Goal: Information Seeking & Learning: Learn about a topic

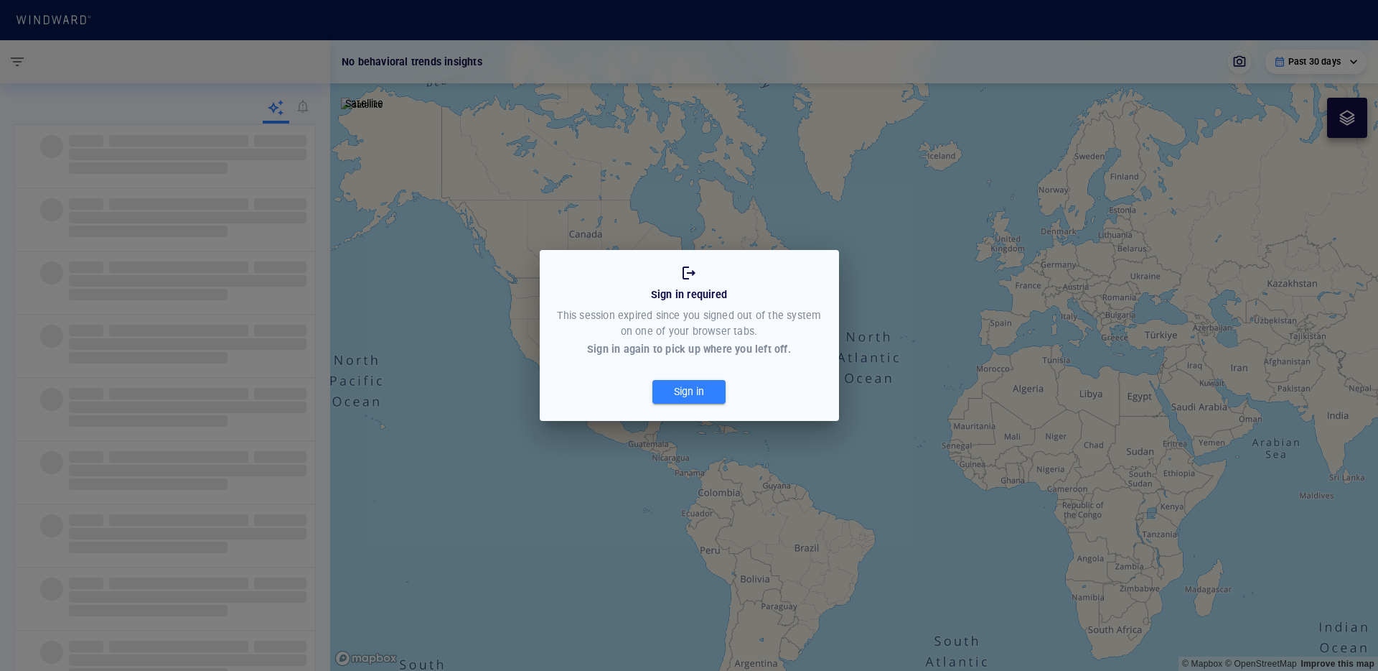
click at [693, 394] on div "Sign in" at bounding box center [689, 392] width 36 height 24
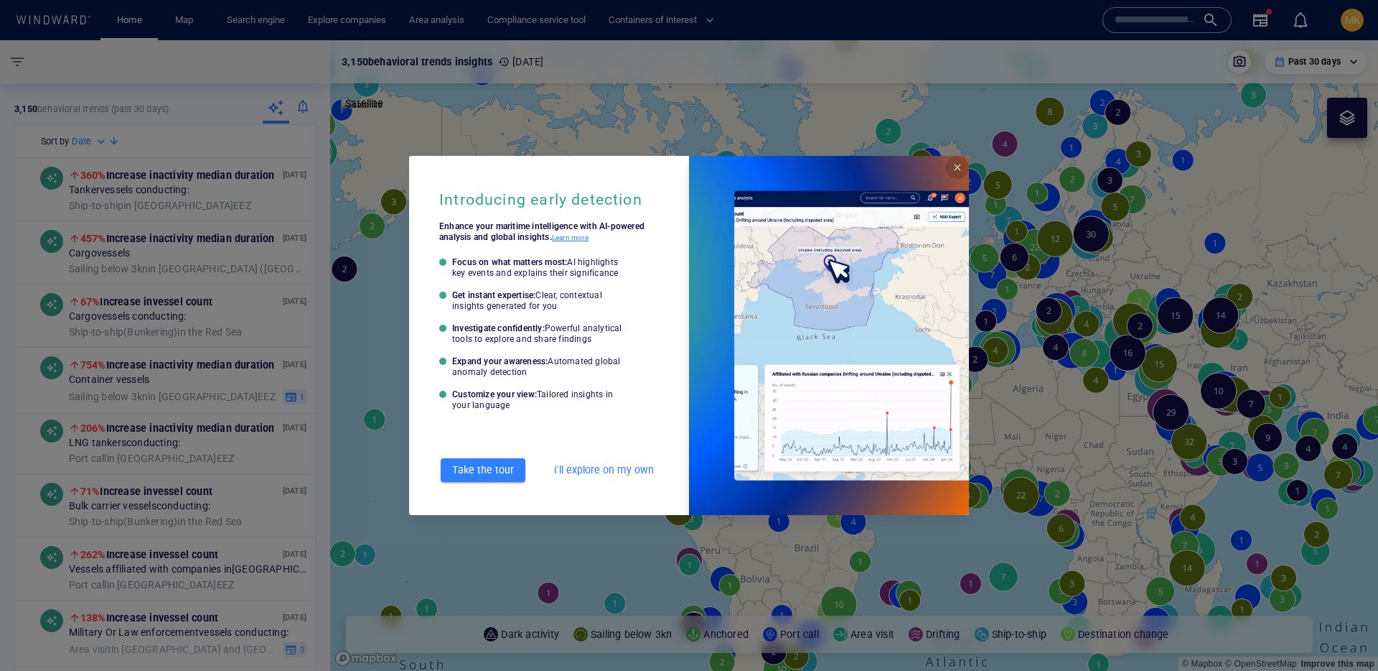
click at [954, 164] on span "Close" at bounding box center [957, 167] width 11 height 11
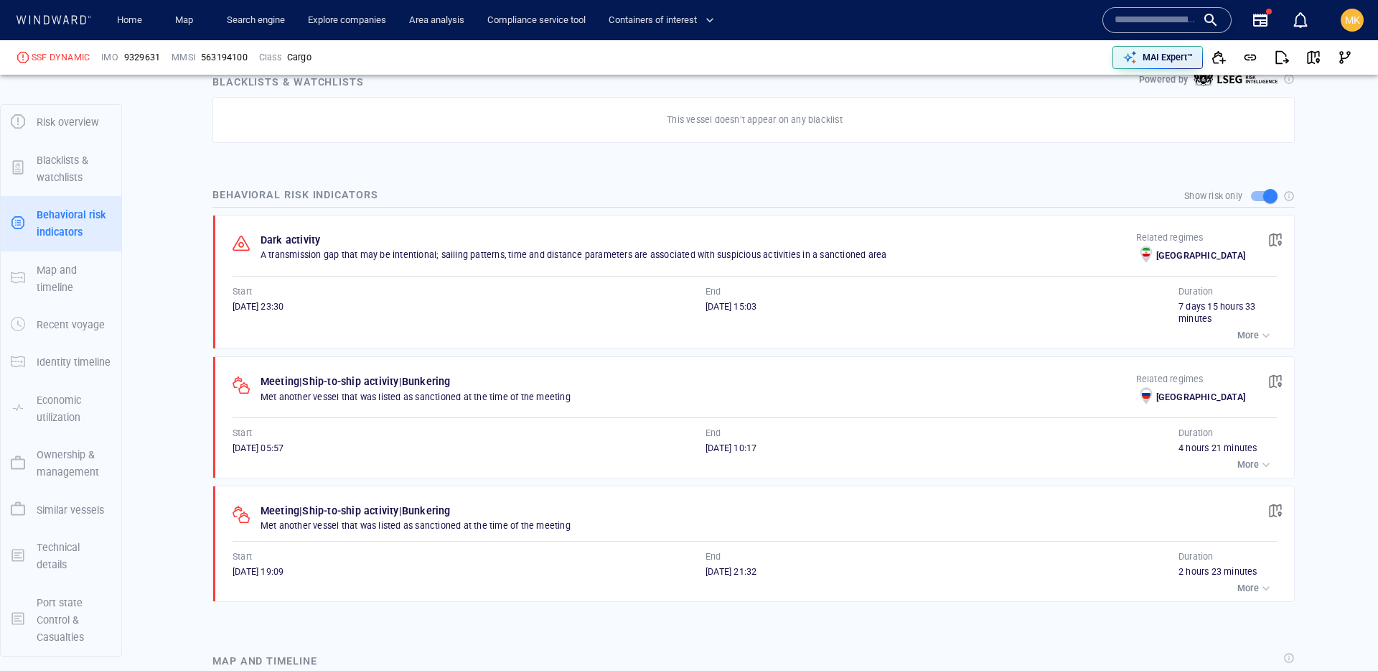
scroll to position [762, 0]
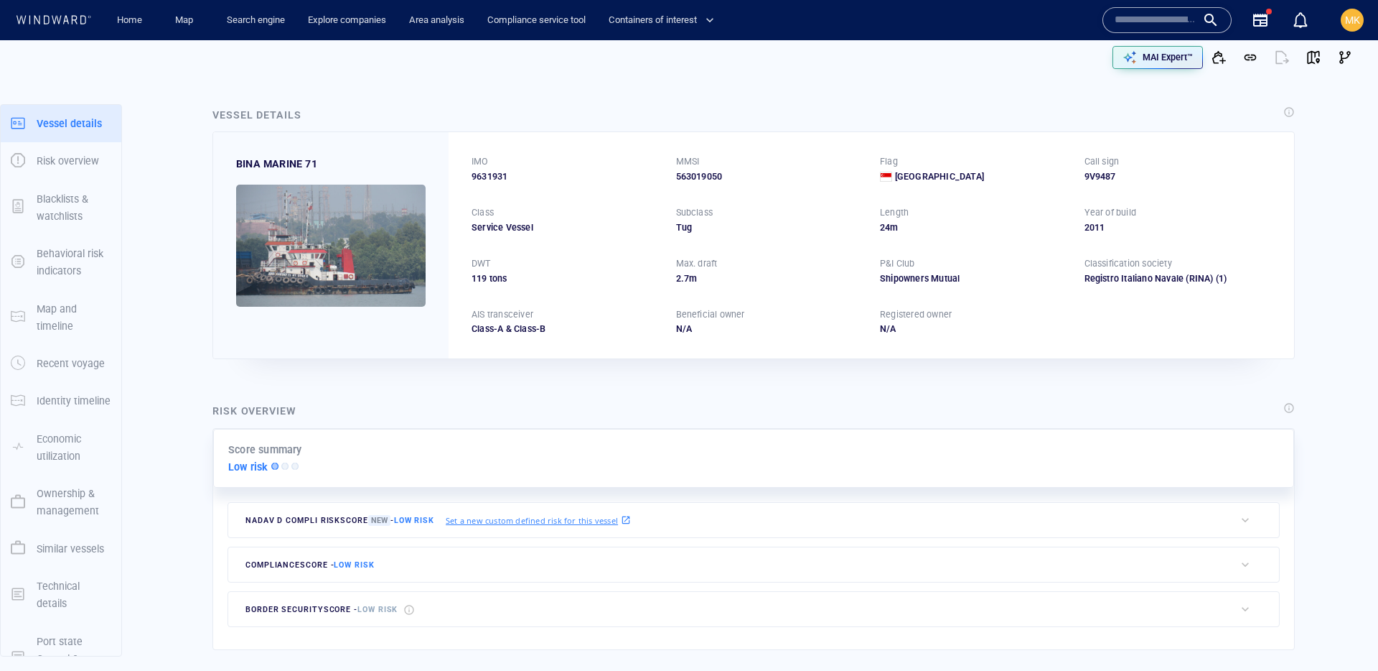
click at [1184, 10] on input "text" at bounding box center [1156, 20] width 82 height 22
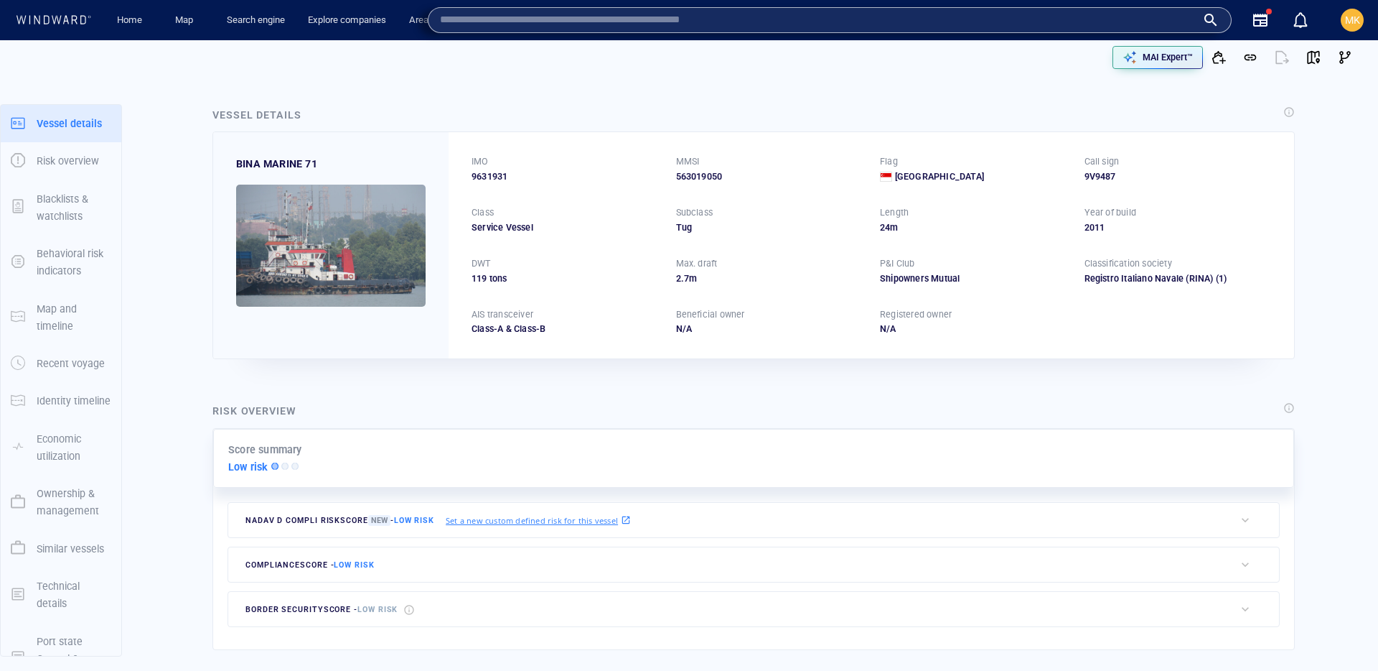
paste input "*******"
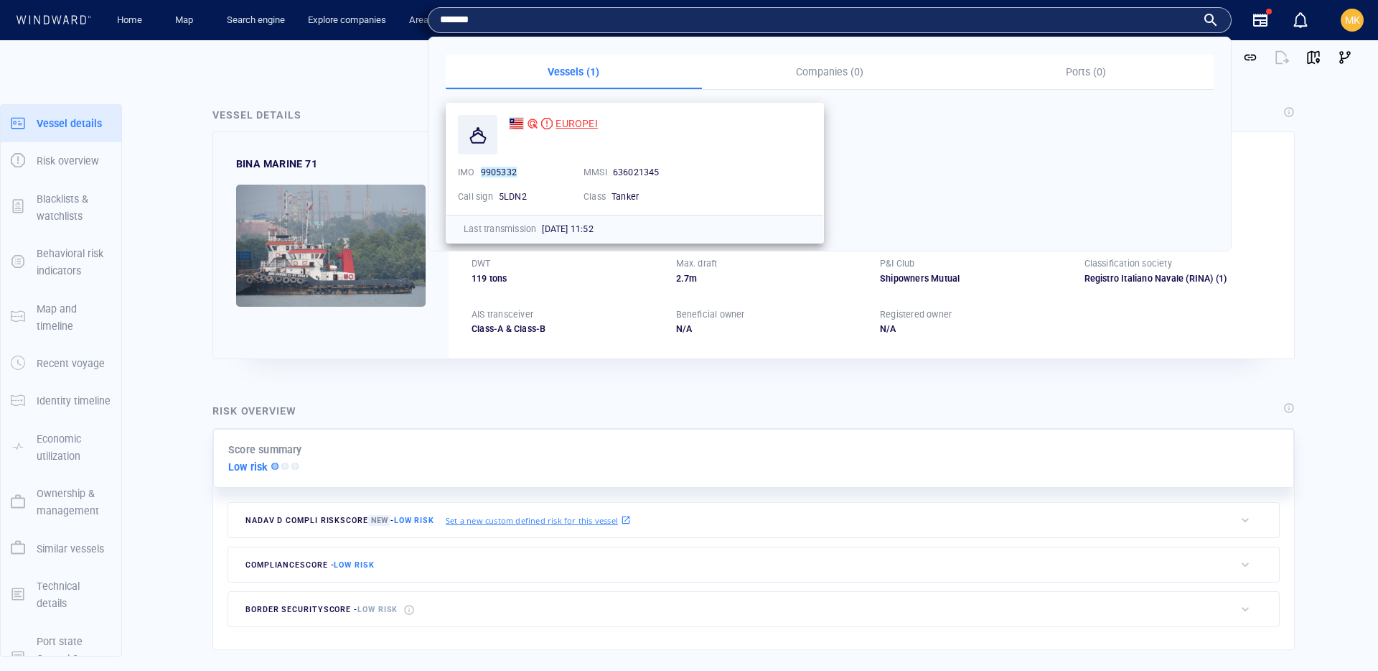
type input "*******"
click at [594, 123] on span "EUROPEI" at bounding box center [577, 123] width 42 height 11
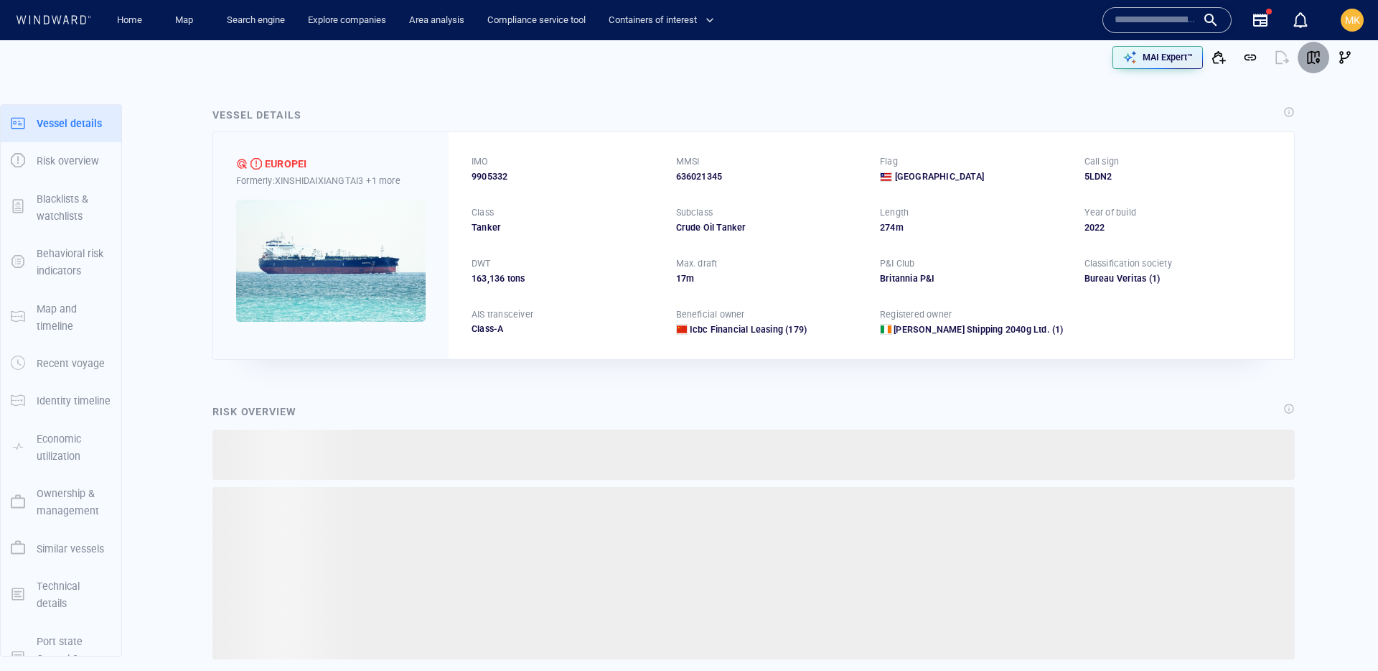
click at [1315, 60] on span "button" at bounding box center [1314, 57] width 14 height 14
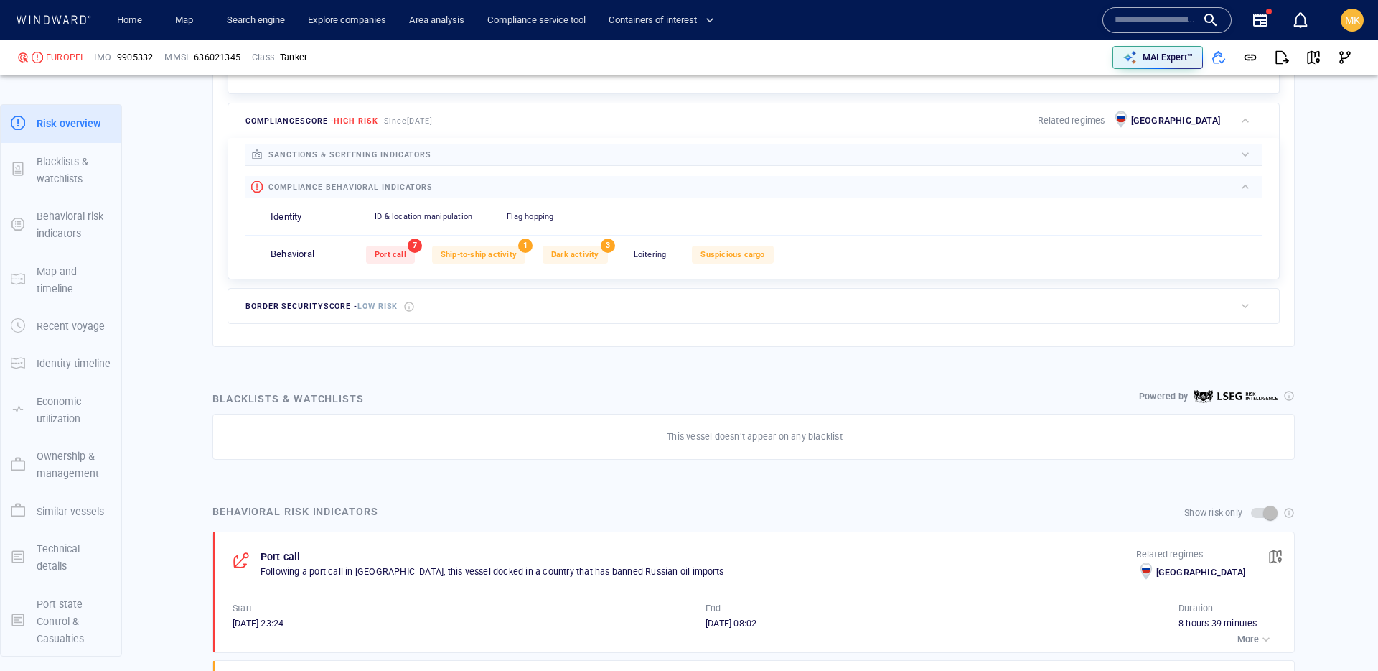
scroll to position [636, 0]
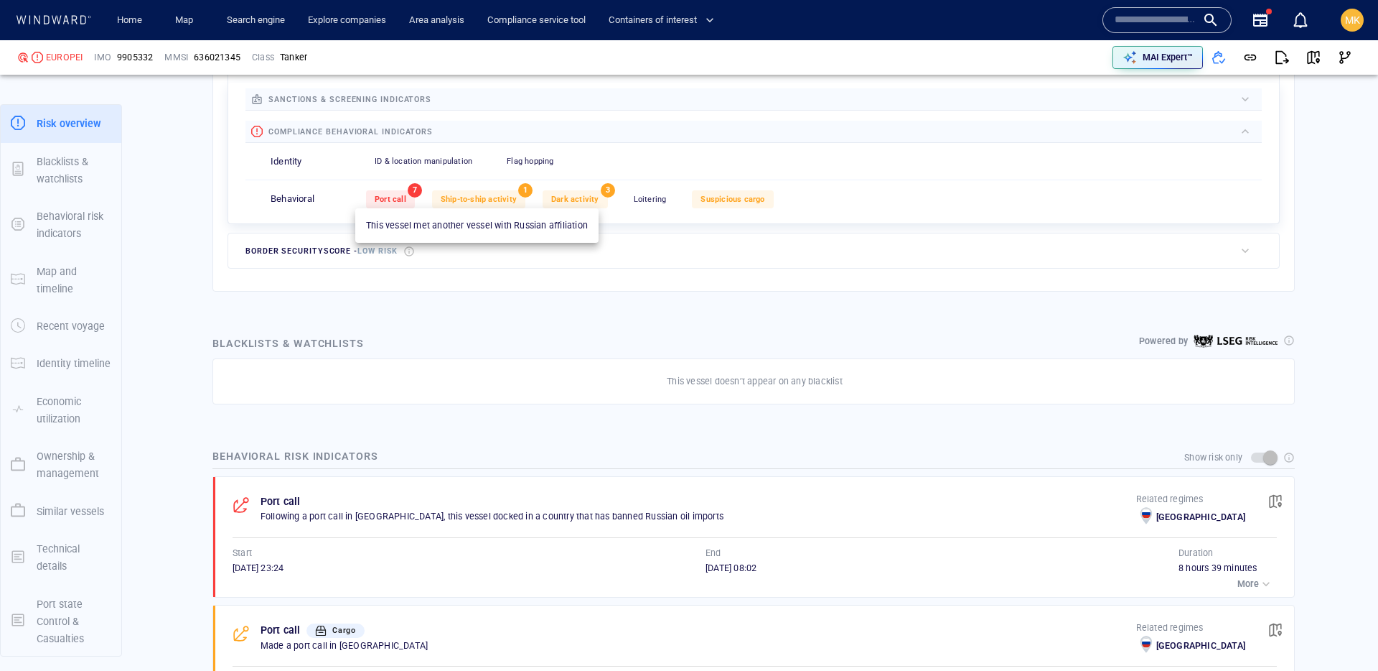
click at [475, 202] on span "Ship-to-ship activity" at bounding box center [479, 199] width 76 height 9
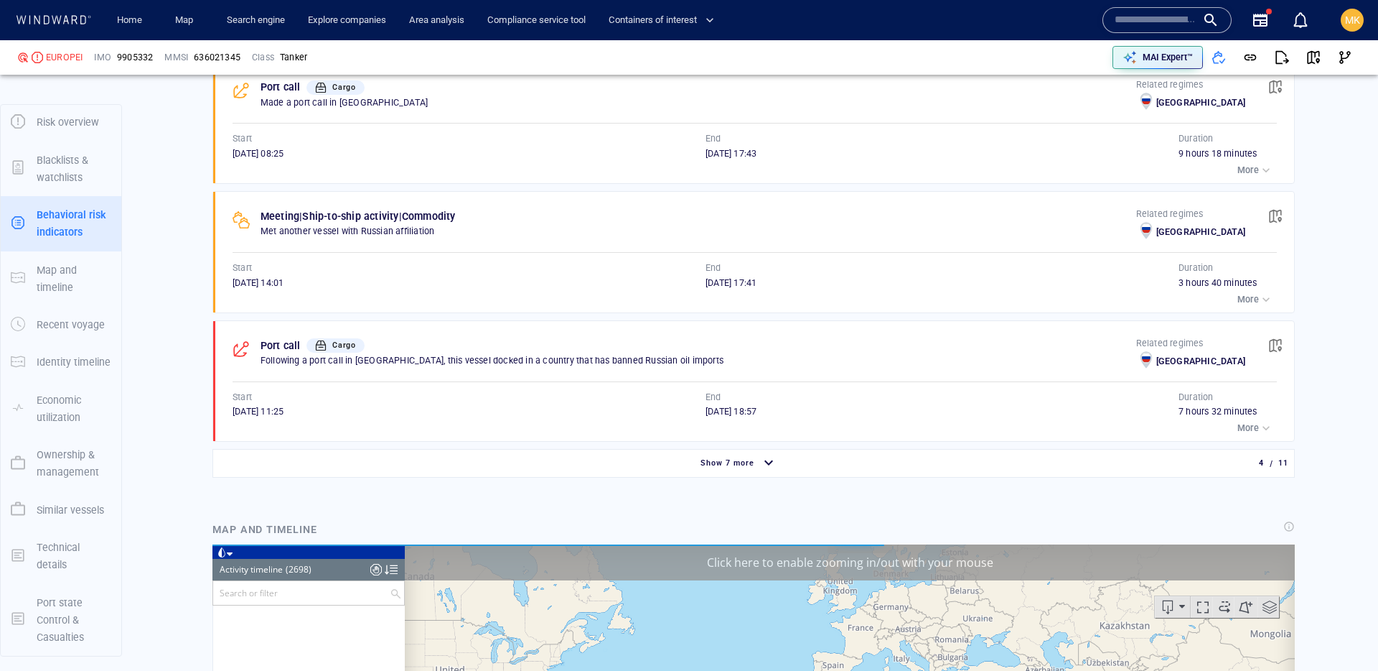
scroll to position [106156, 0]
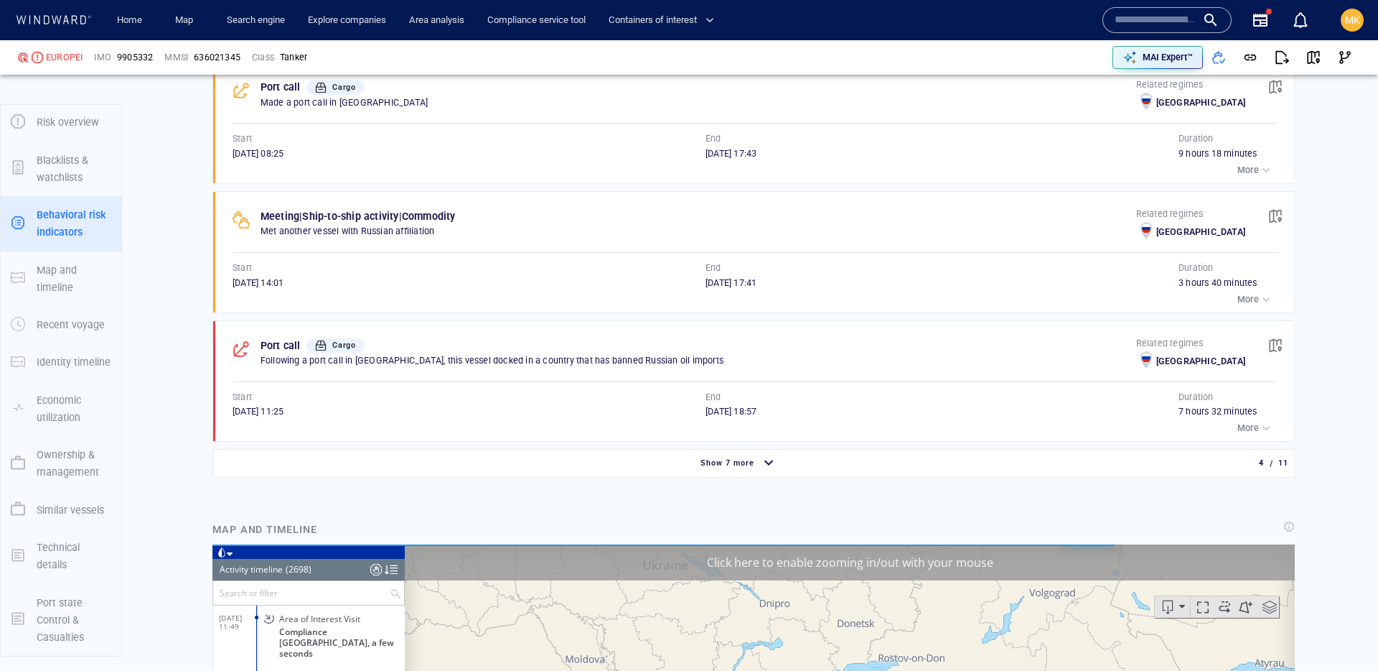
click at [1272, 303] on div "button" at bounding box center [1266, 299] width 14 height 14
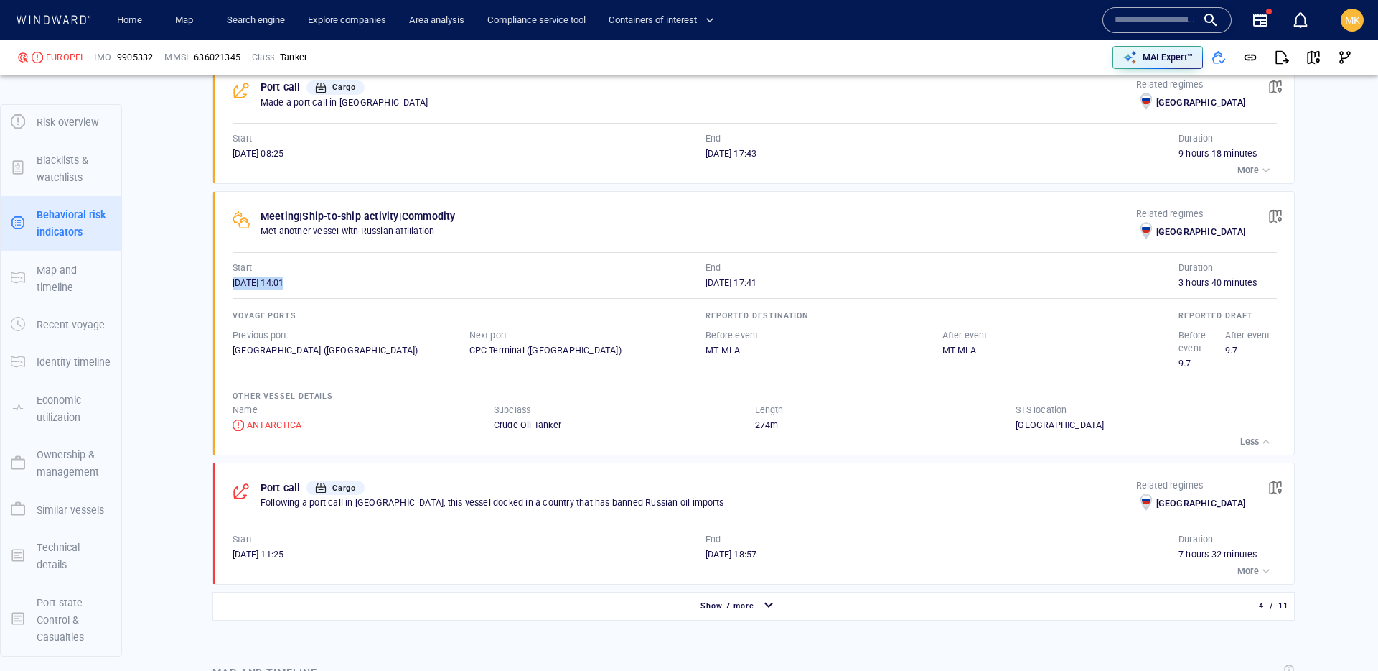
drag, startPoint x: 229, startPoint y: 288, endPoint x: 330, endPoint y: 287, distance: 101.2
click at [330, 287] on div "Meeting | Ship-to-ship activity | Commodity Met another vessel with Russian aff…" at bounding box center [759, 323] width 1072 height 263
copy div "ANTARCTICA"
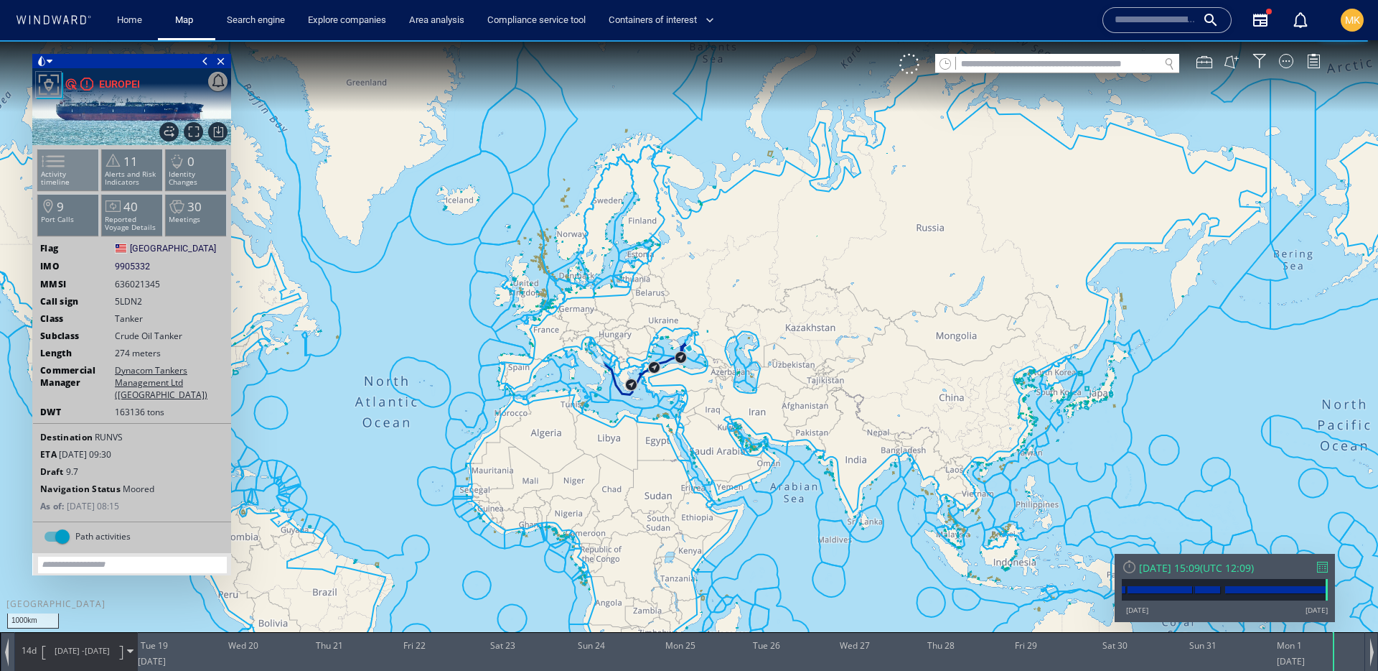
click at [55, 165] on span at bounding box center [45, 161] width 22 height 21
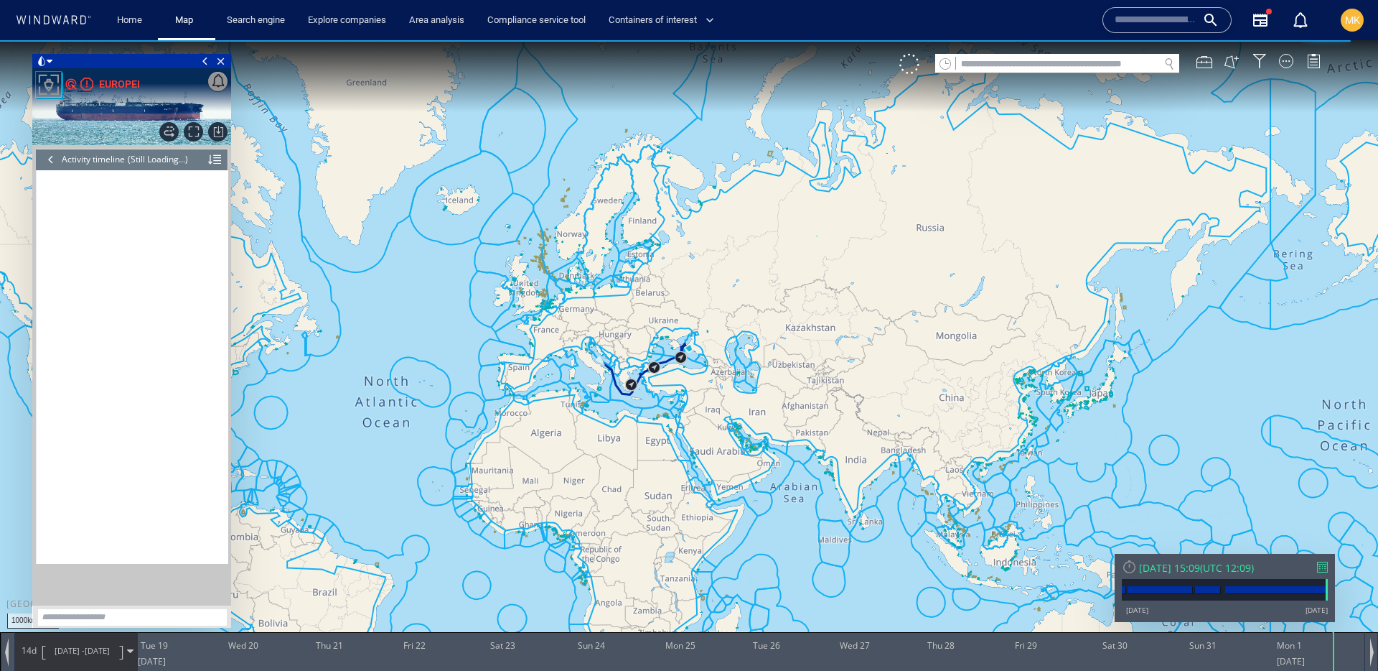
scroll to position [12440, 0]
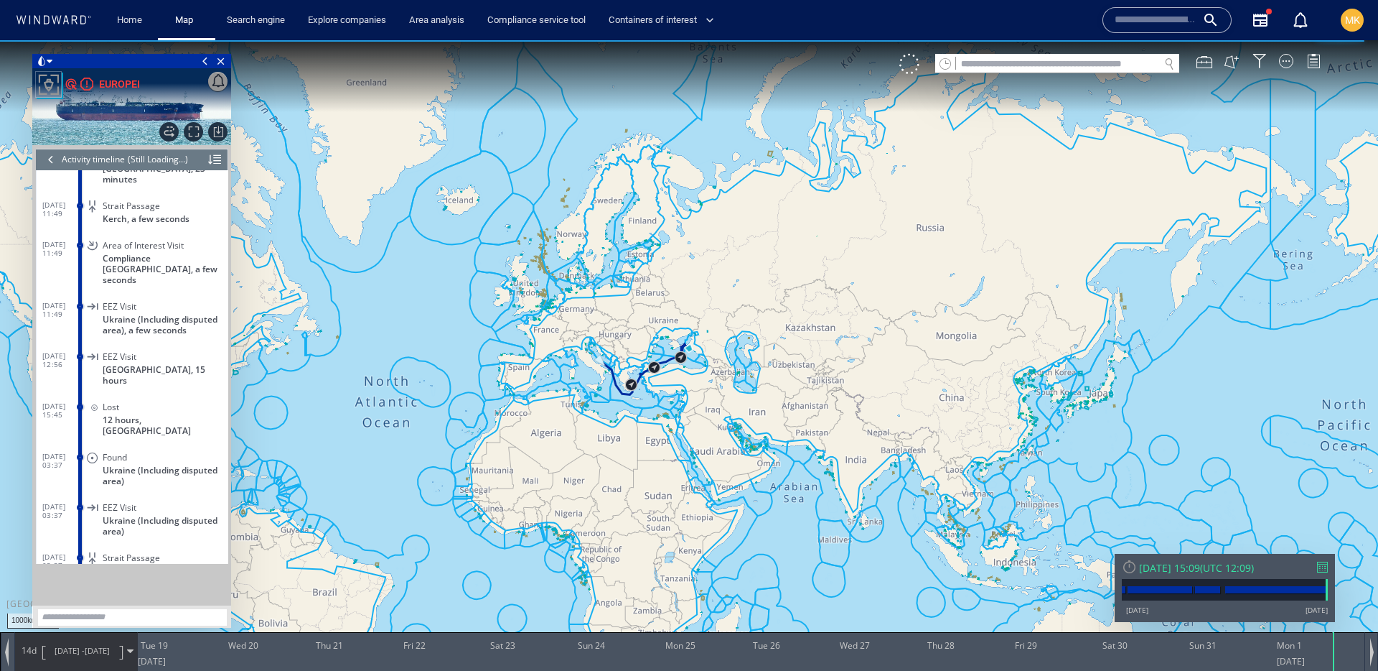
click at [52, 155] on div at bounding box center [51, 160] width 16 height 22
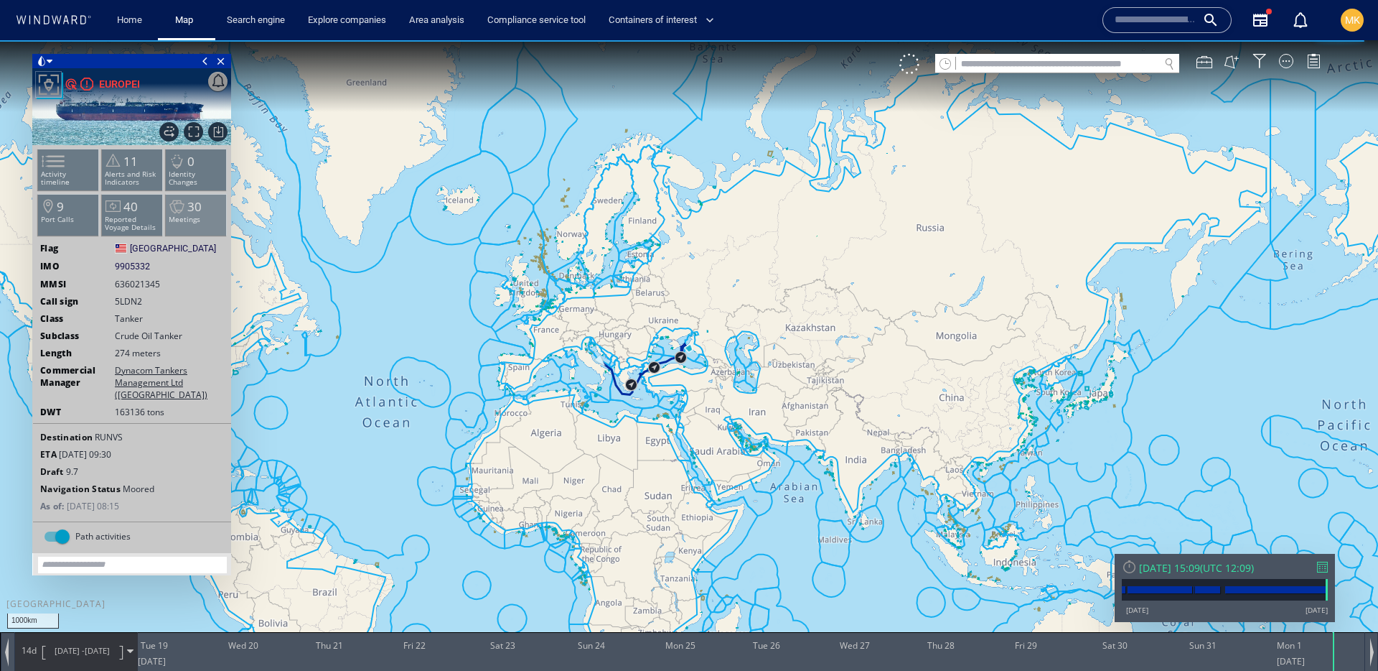
click at [207, 208] on li "30 Meetings" at bounding box center [196, 215] width 61 height 42
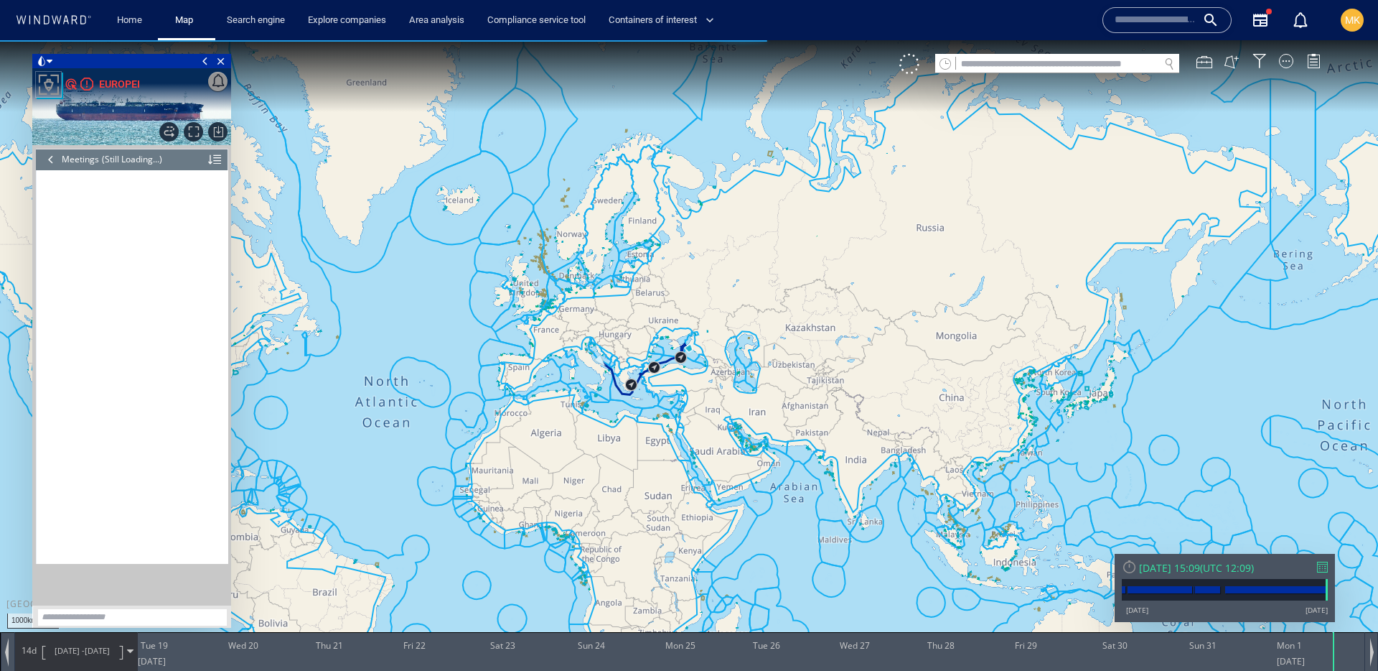
scroll to position [791, 0]
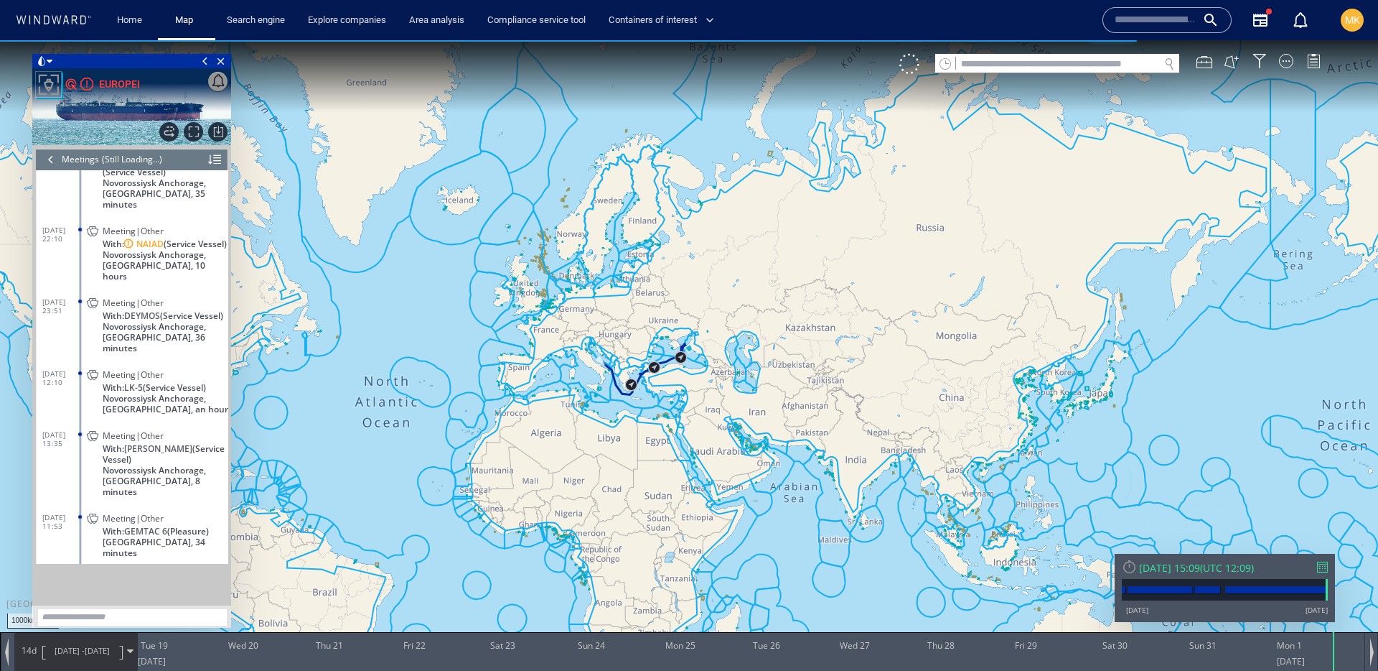
click at [1327, 569] on div at bounding box center [1322, 566] width 11 height 11
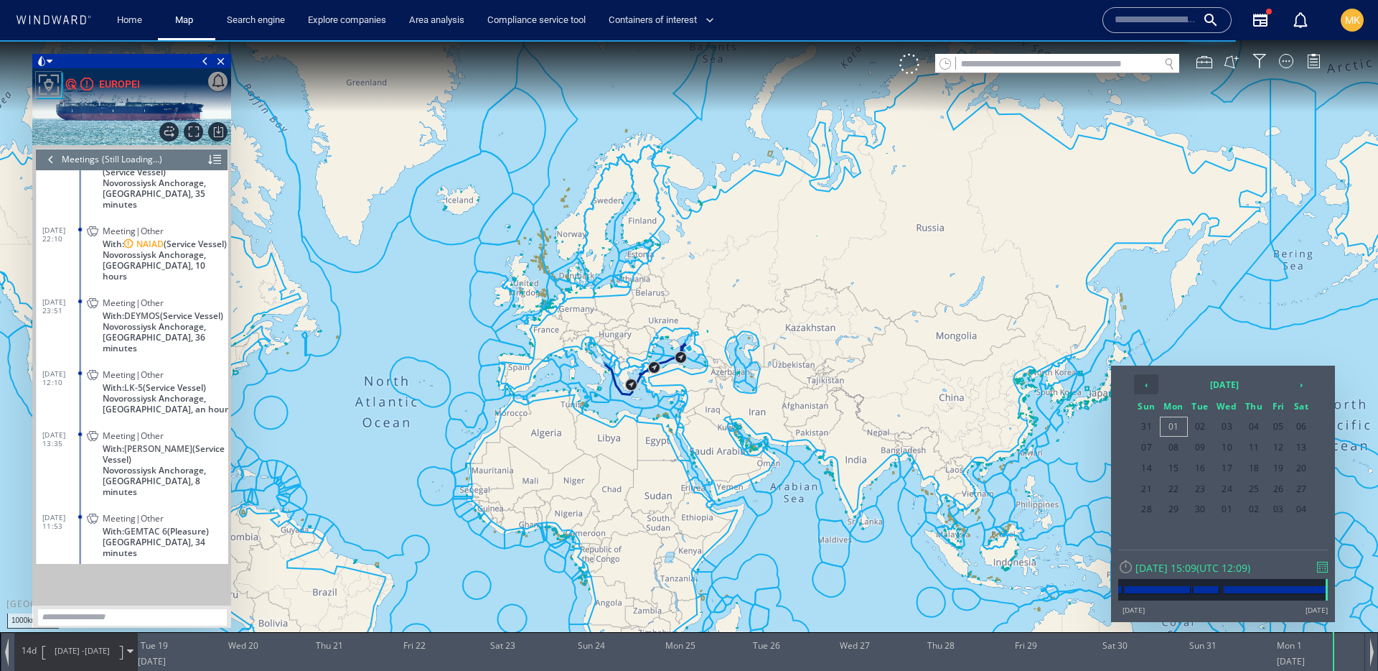
click at [1145, 385] on th "‹" at bounding box center [1146, 384] width 24 height 20
click at [1203, 510] on span "29" at bounding box center [1201, 509] width 24 height 19
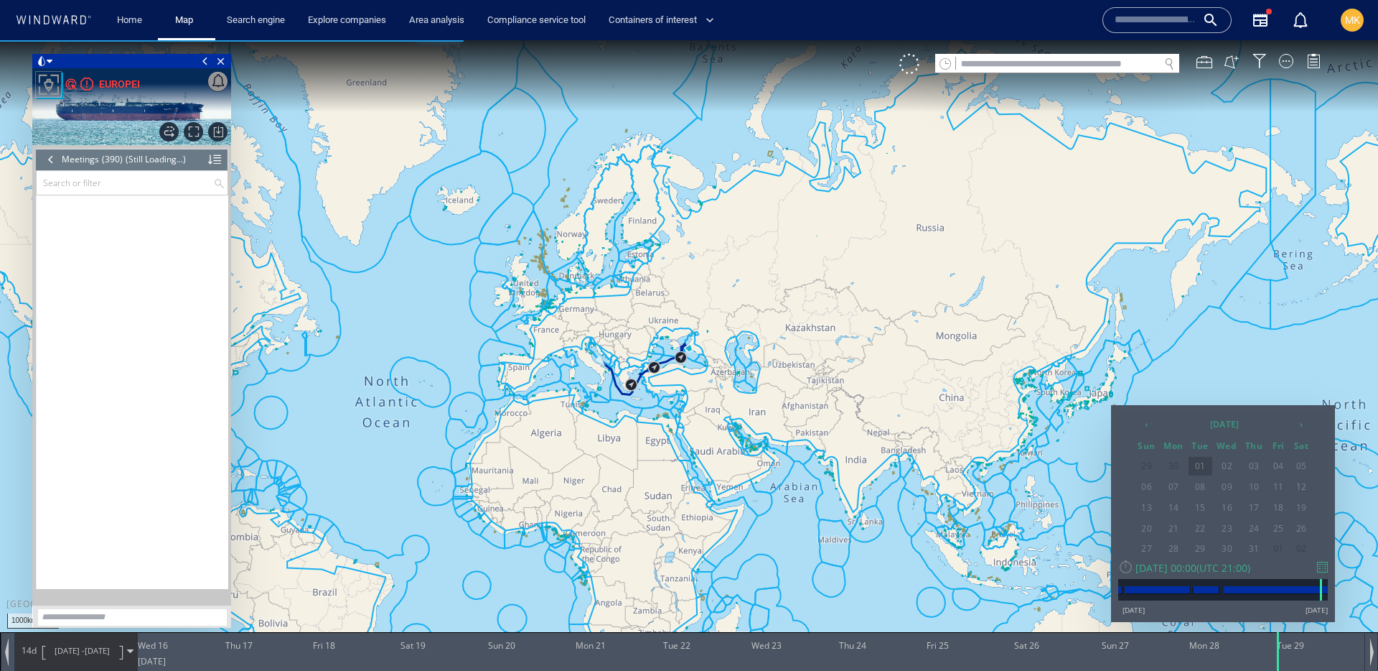
scroll to position [15007, 0]
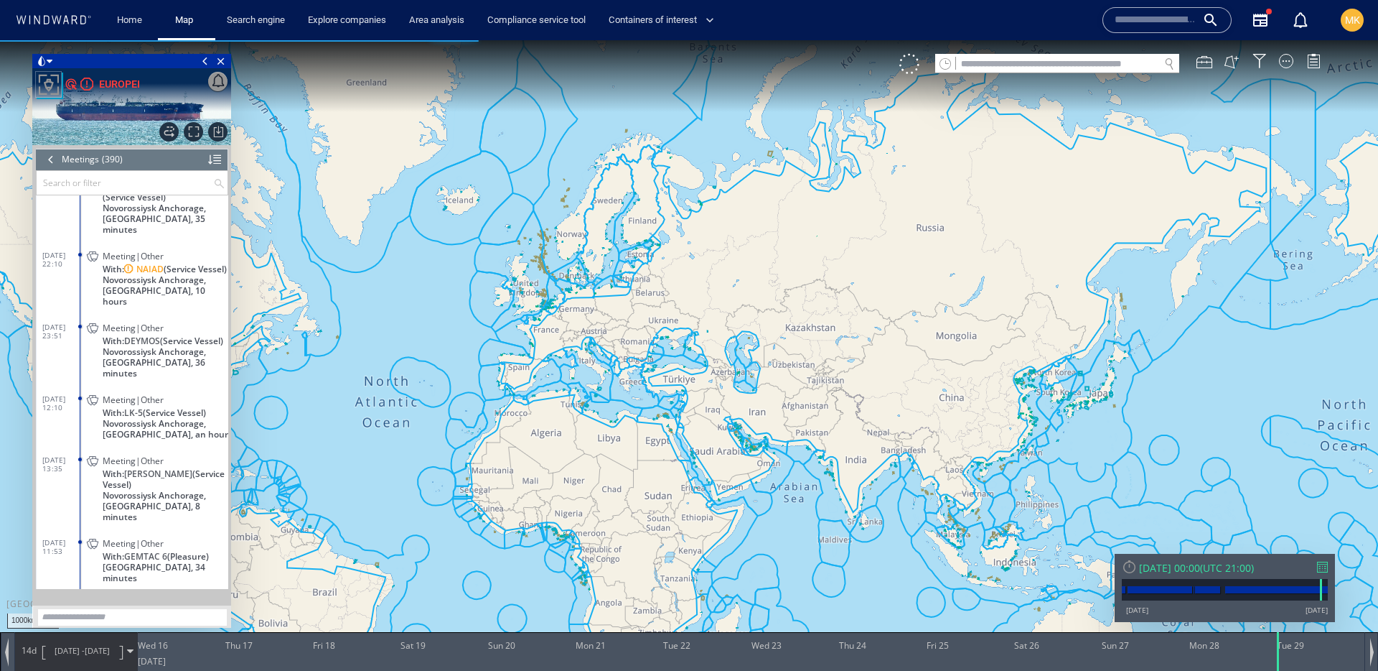
click at [184, 187] on input "text" at bounding box center [125, 183] width 177 height 24
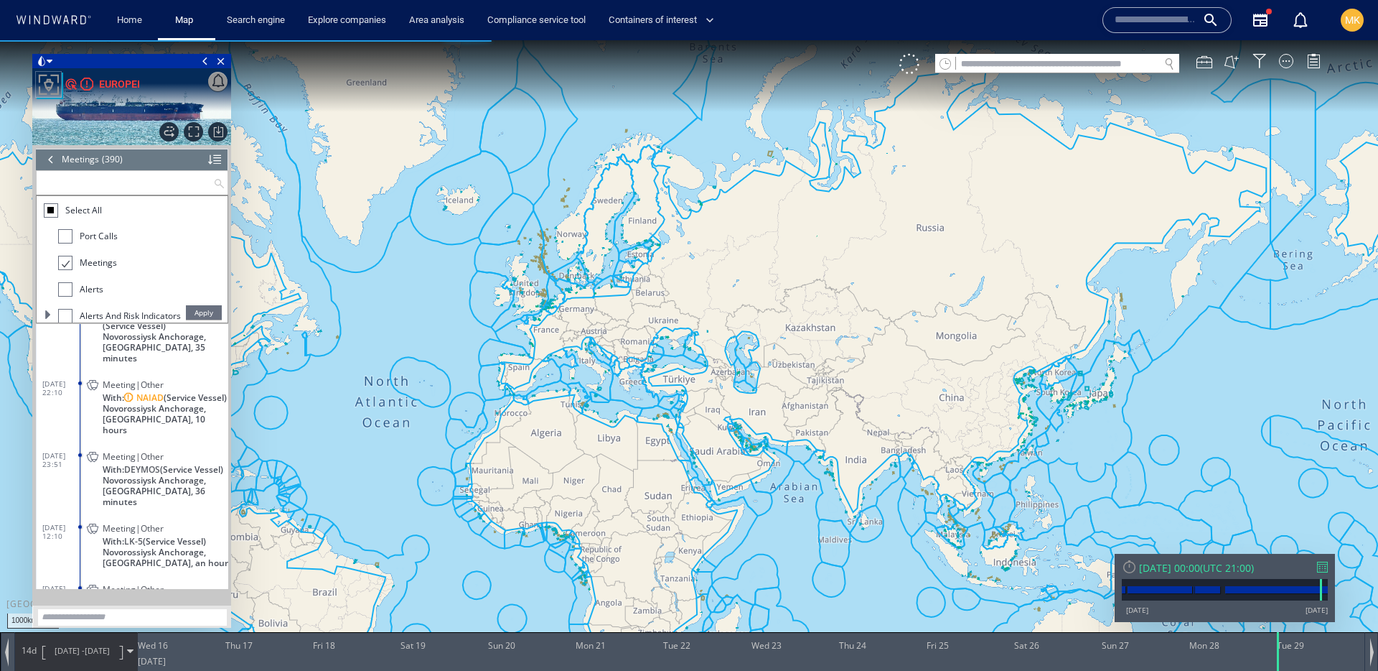
paste input "**********"
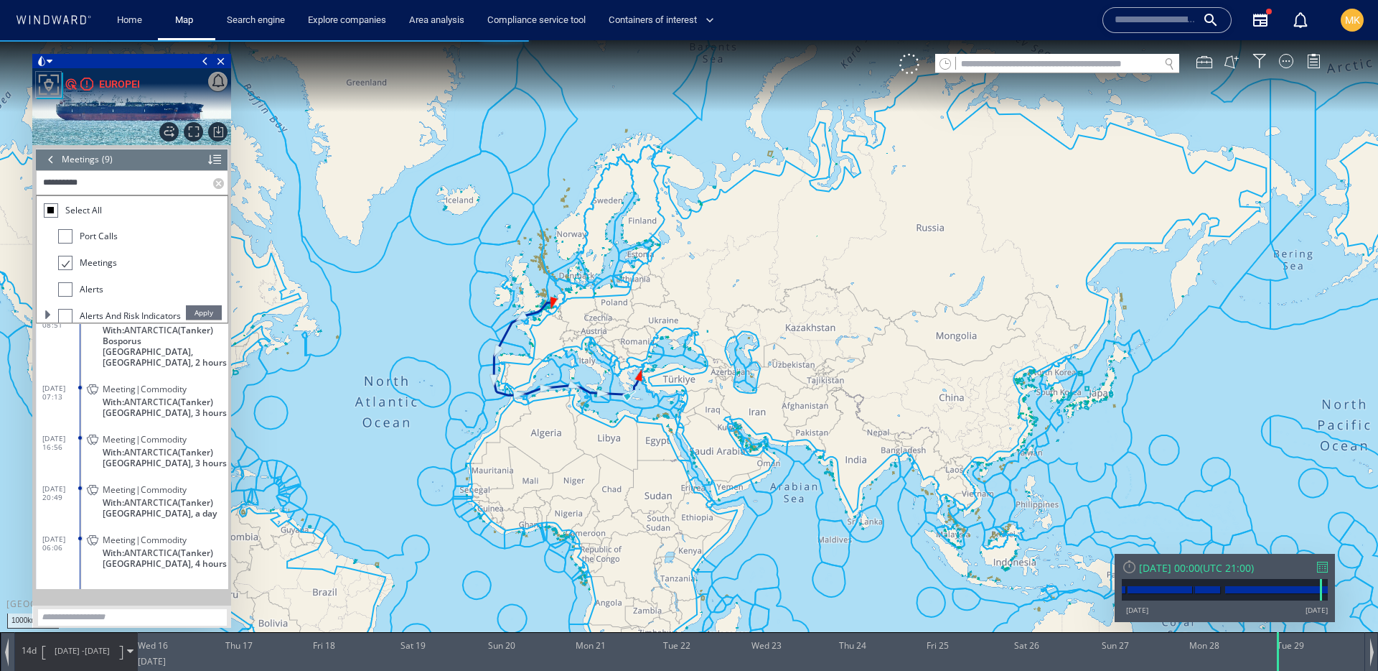
scroll to position [0, 0]
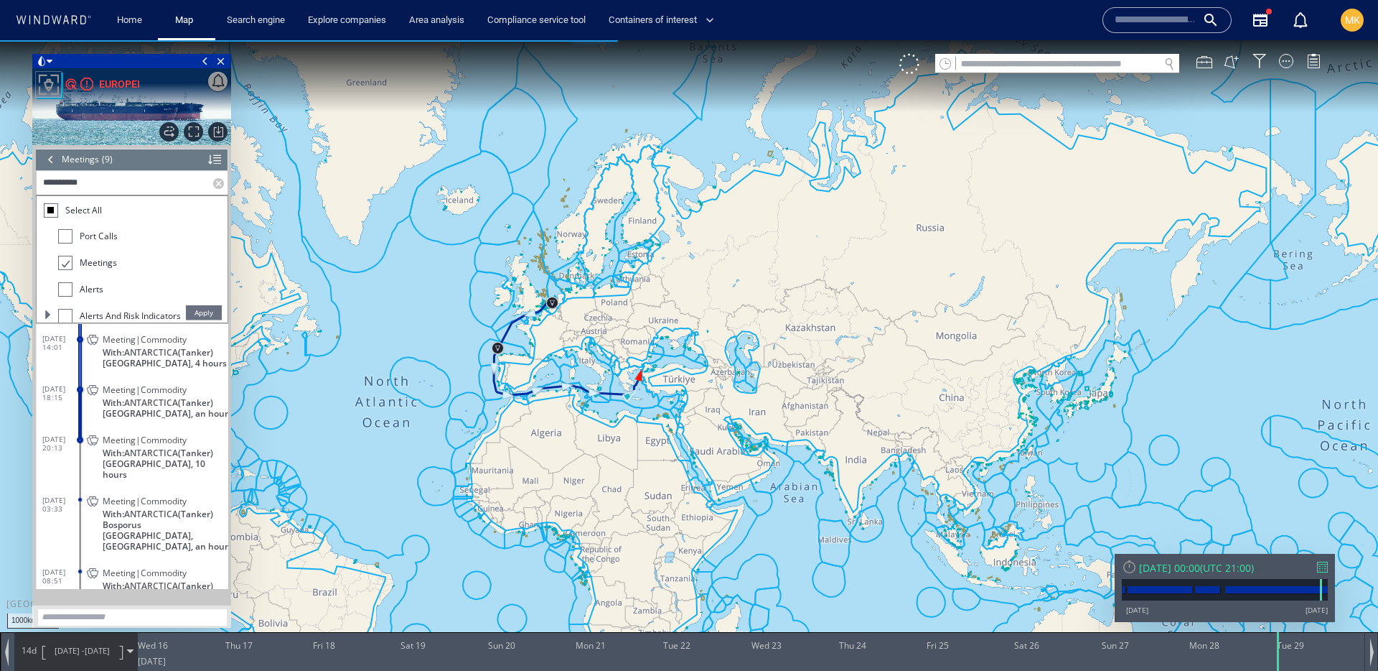
type input "**********"
click at [212, 360] on p "Greece, 4 hours" at bounding box center [166, 363] width 126 height 11
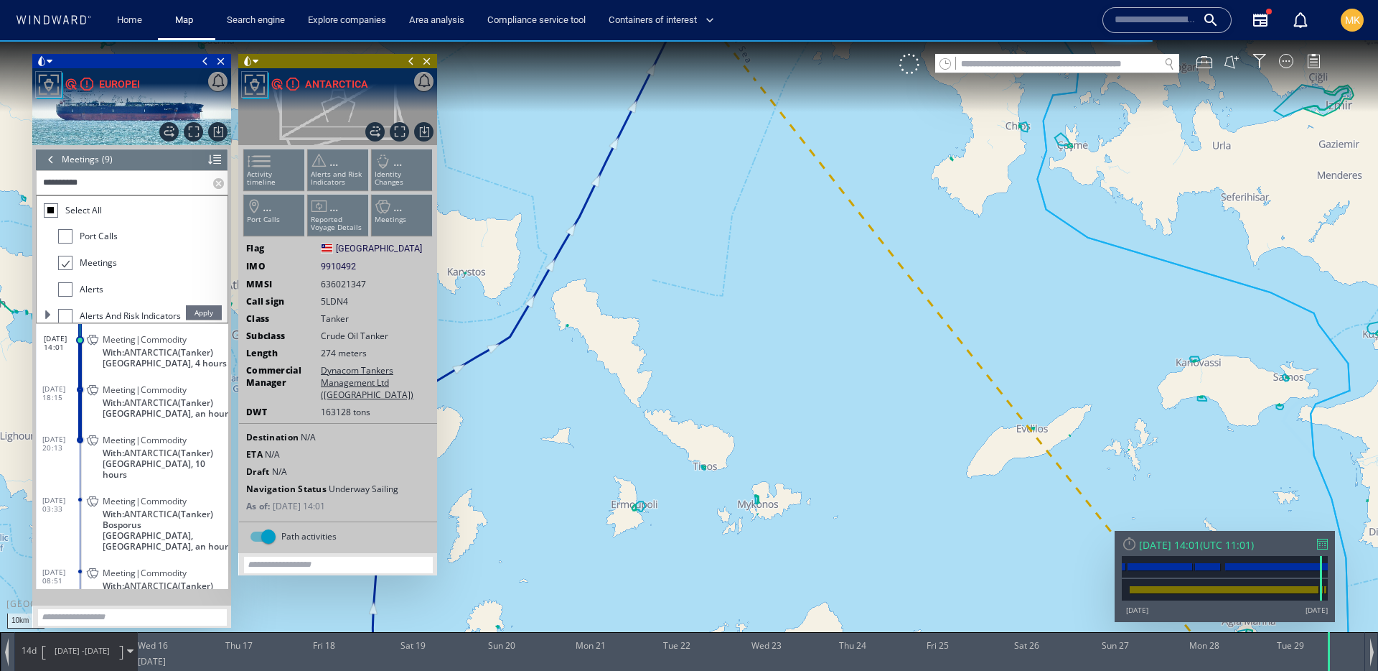
drag, startPoint x: 696, startPoint y: 226, endPoint x: 719, endPoint y: 398, distance: 173.1
click at [715, 454] on canvas "Map" at bounding box center [689, 348] width 1378 height 616
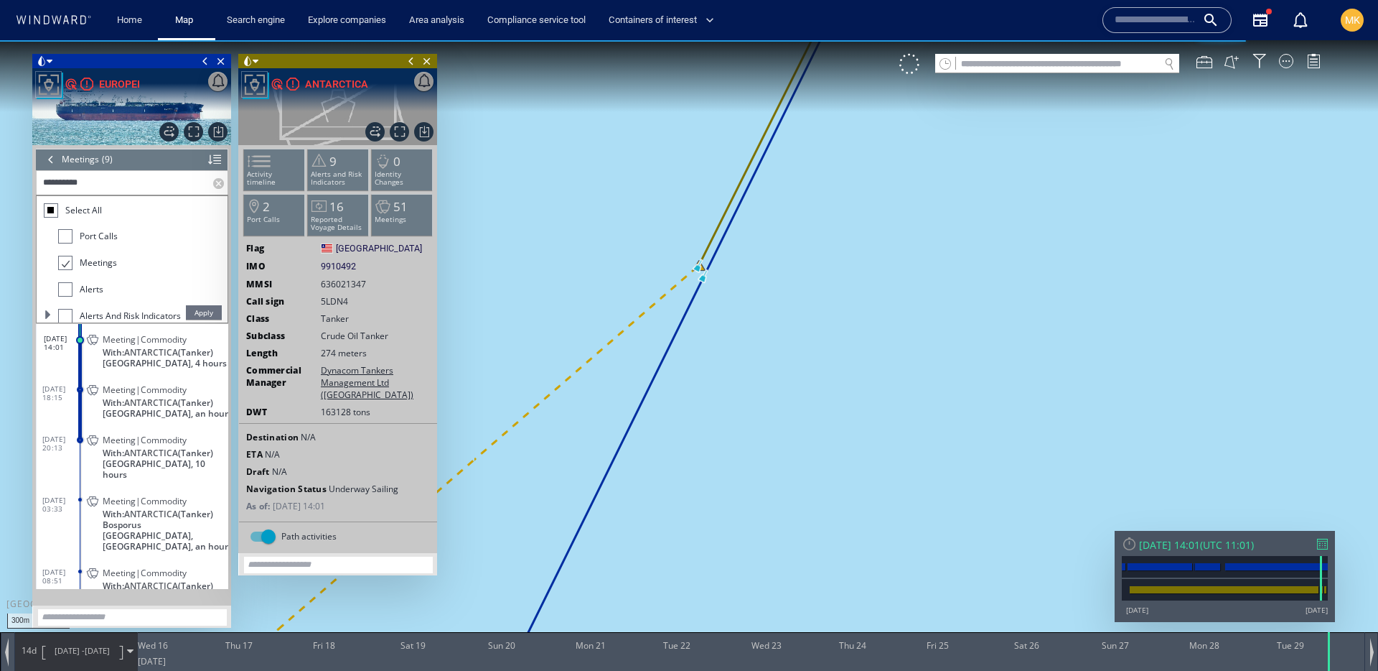
click at [51, 167] on div at bounding box center [51, 160] width 16 height 22
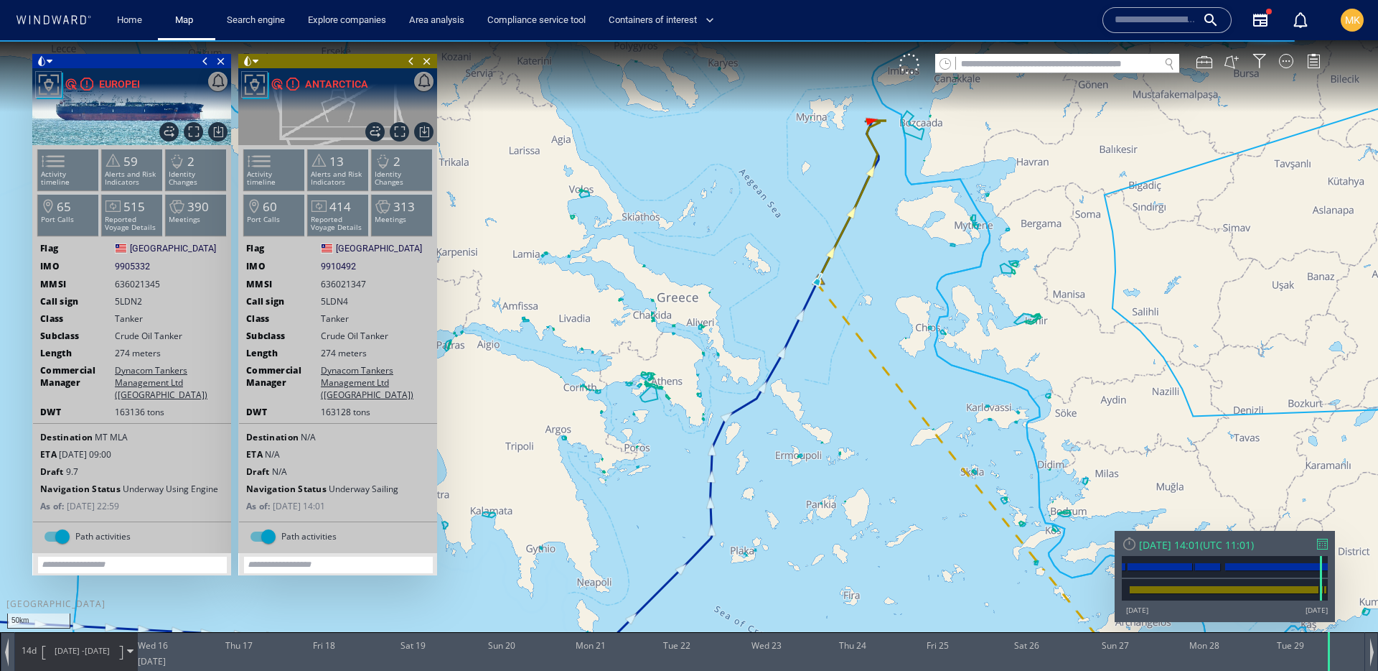
click at [902, 278] on div "50km © Mapbox © OpenStreetMap Improve this map" at bounding box center [689, 348] width 1378 height 616
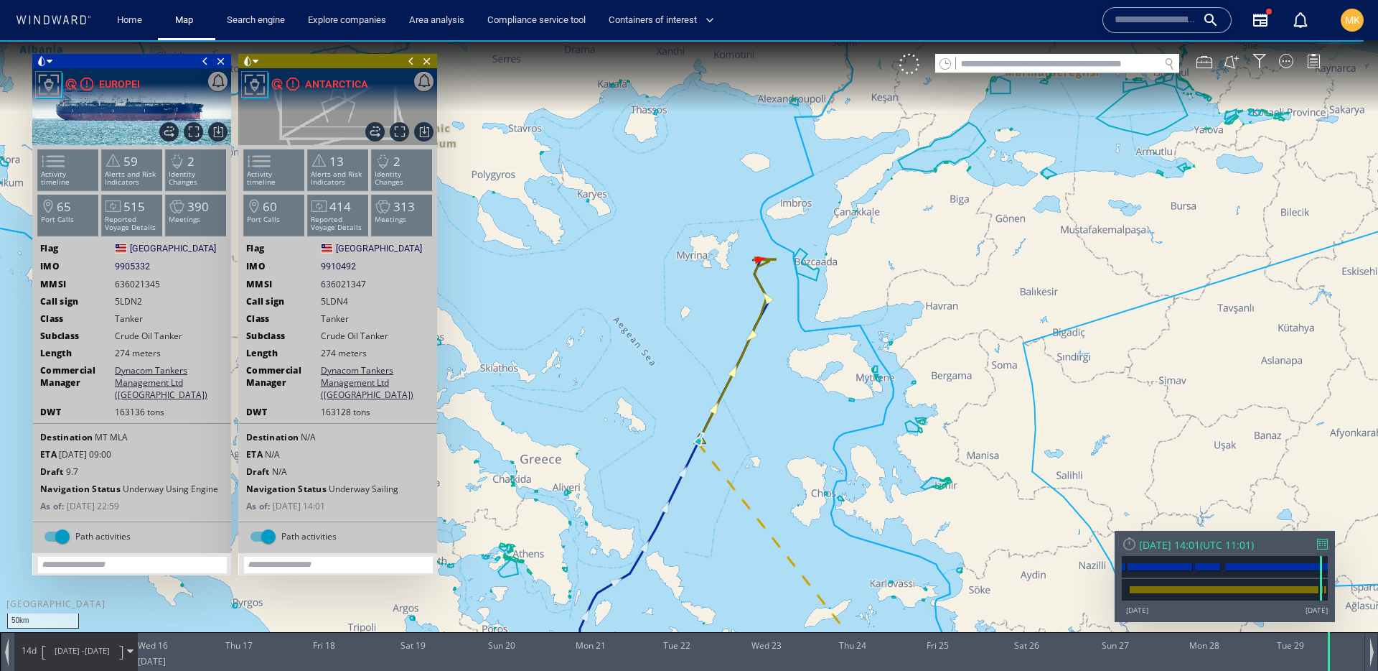
drag, startPoint x: 829, startPoint y: 457, endPoint x: 770, endPoint y: 393, distance: 86.4
click at [773, 391] on canvas "Map" at bounding box center [689, 348] width 1378 height 616
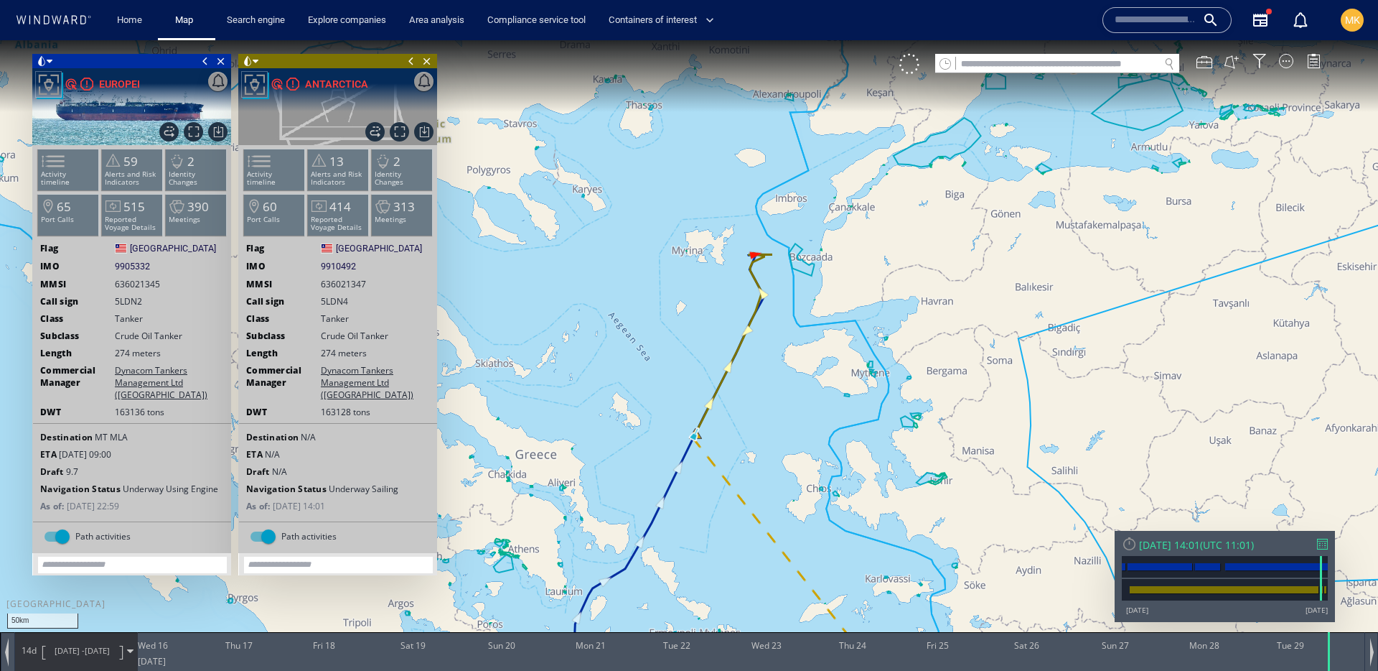
click at [85, 661] on span "15/07/25 - 29/07/25" at bounding box center [82, 651] width 73 height 36
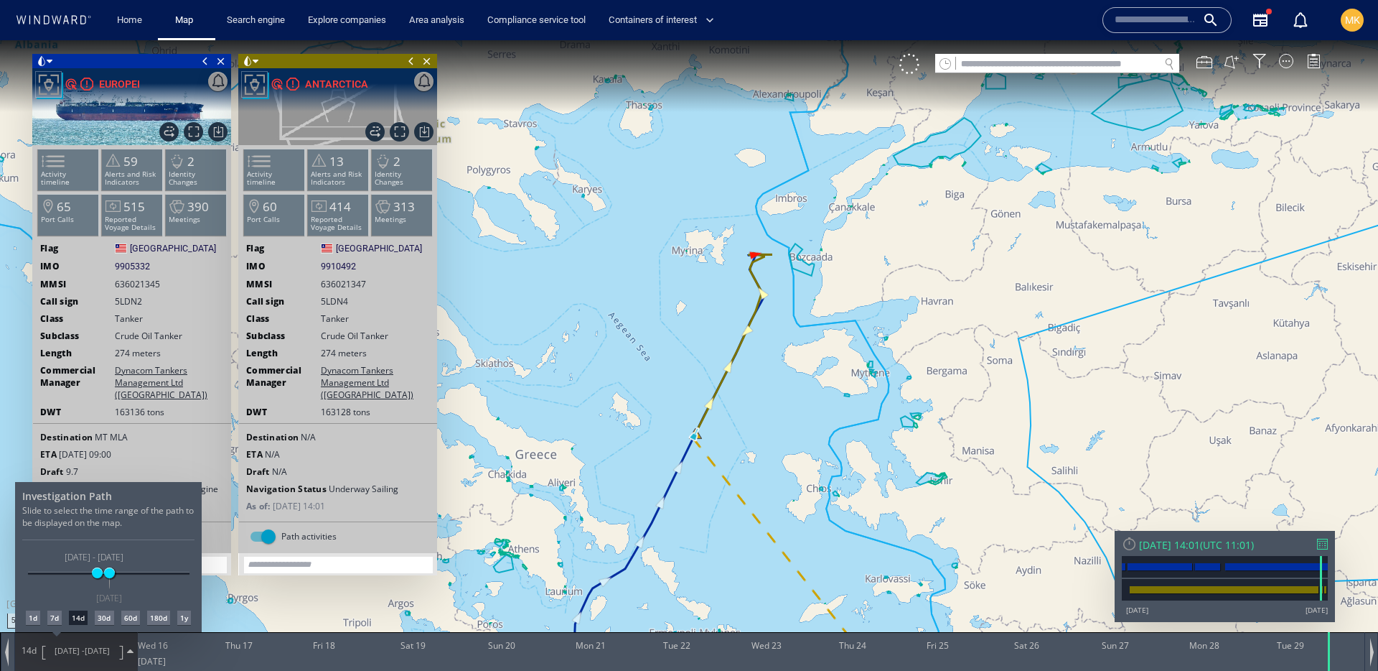
click at [33, 618] on div "1d" at bounding box center [33, 617] width 14 height 14
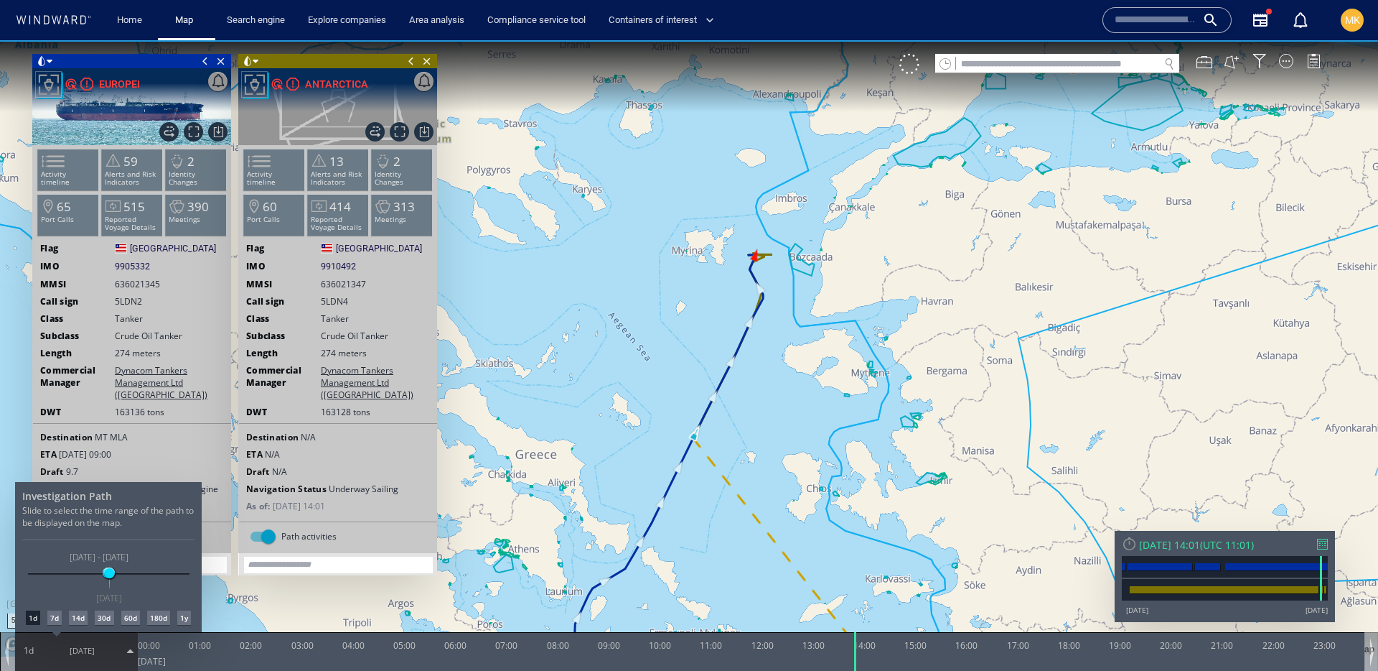
click at [753, 436] on div at bounding box center [689, 355] width 1378 height 630
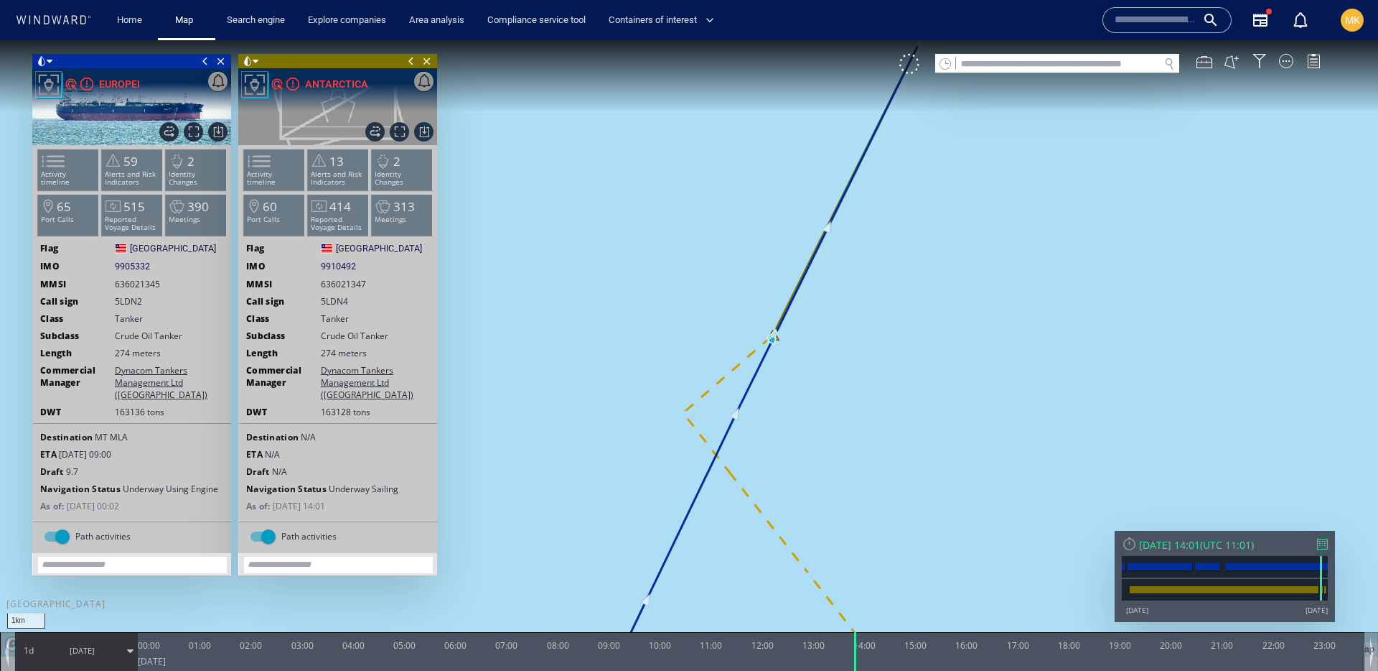
drag, startPoint x: 597, startPoint y: 219, endPoint x: 829, endPoint y: 399, distance: 293.7
click at [829, 399] on canvas "Map" at bounding box center [689, 348] width 1378 height 616
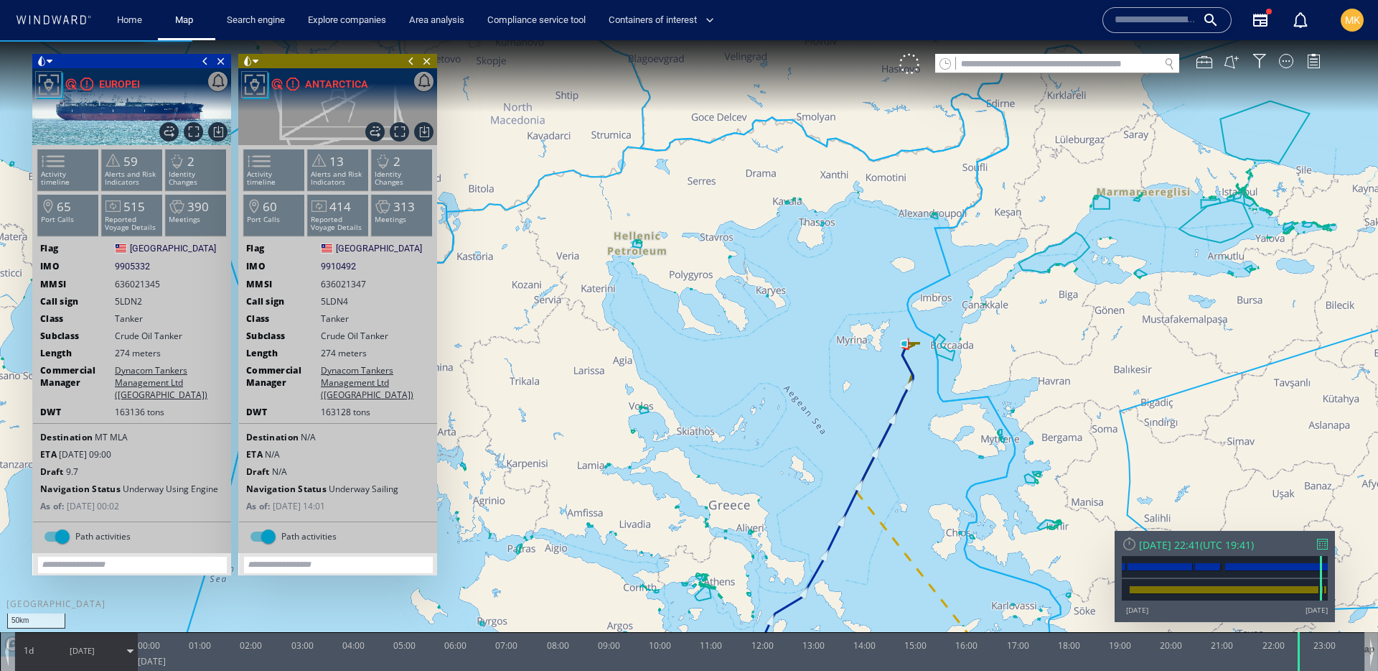
drag, startPoint x: 853, startPoint y: 645, endPoint x: 1288, endPoint y: 643, distance: 435.1
click at [1305, 654] on div at bounding box center [1300, 651] width 14 height 39
drag, startPoint x: 897, startPoint y: 327, endPoint x: 652, endPoint y: 395, distance: 254.8
click at [652, 395] on canvas "Map" at bounding box center [689, 348] width 1378 height 616
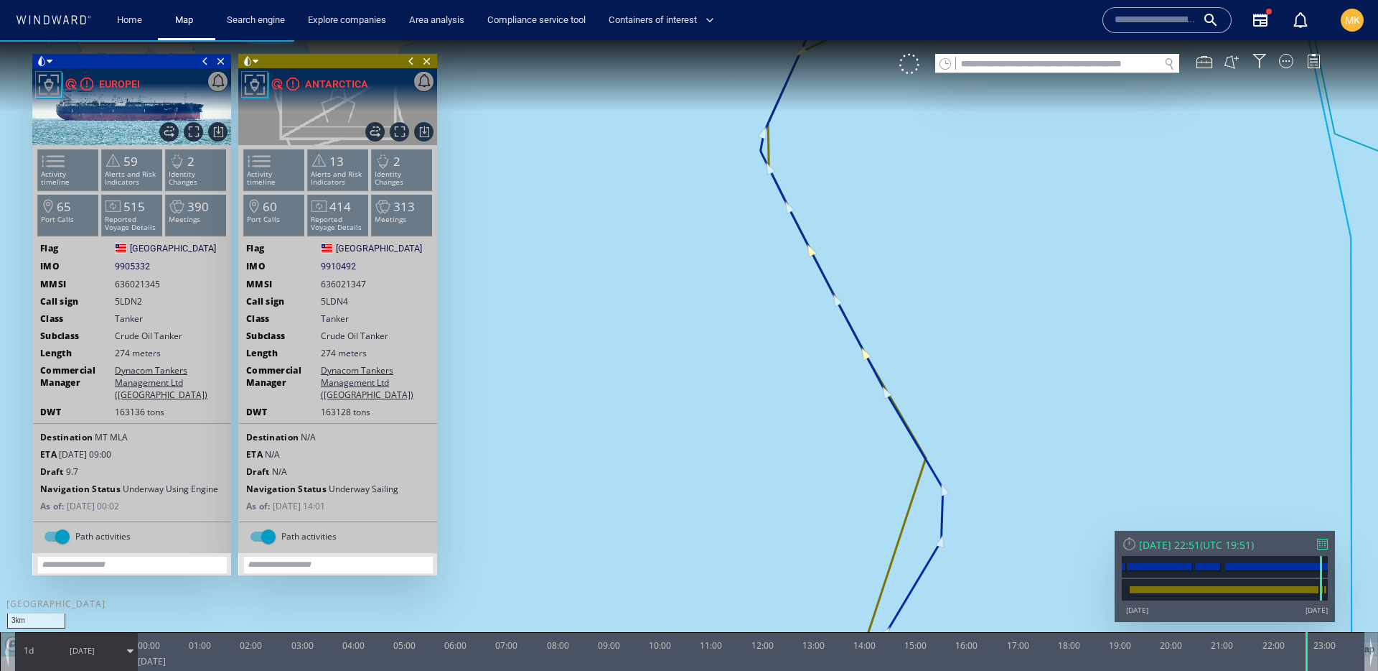
drag, startPoint x: 798, startPoint y: 118, endPoint x: 645, endPoint y: 500, distance: 412.1
click at [645, 500] on canvas "Map" at bounding box center [689, 348] width 1378 height 616
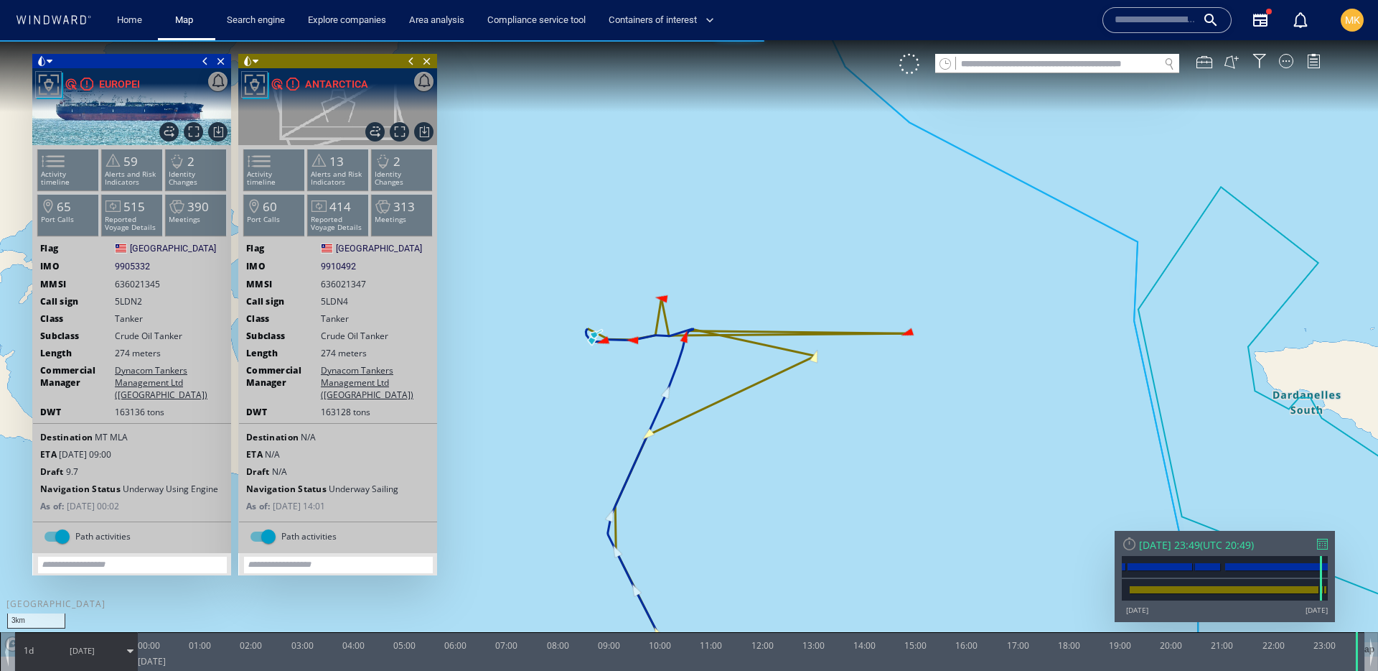
drag, startPoint x: 1308, startPoint y: 661, endPoint x: 1424, endPoint y: 668, distance: 116.5
click at [1378, 668] on html "3km © Mapbox © OpenStreetMap Improve this map 0 0 23:00 Tuesday 29 July 2025 00…" at bounding box center [689, 355] width 1378 height 630
click at [1322, 545] on div at bounding box center [1322, 543] width 11 height 11
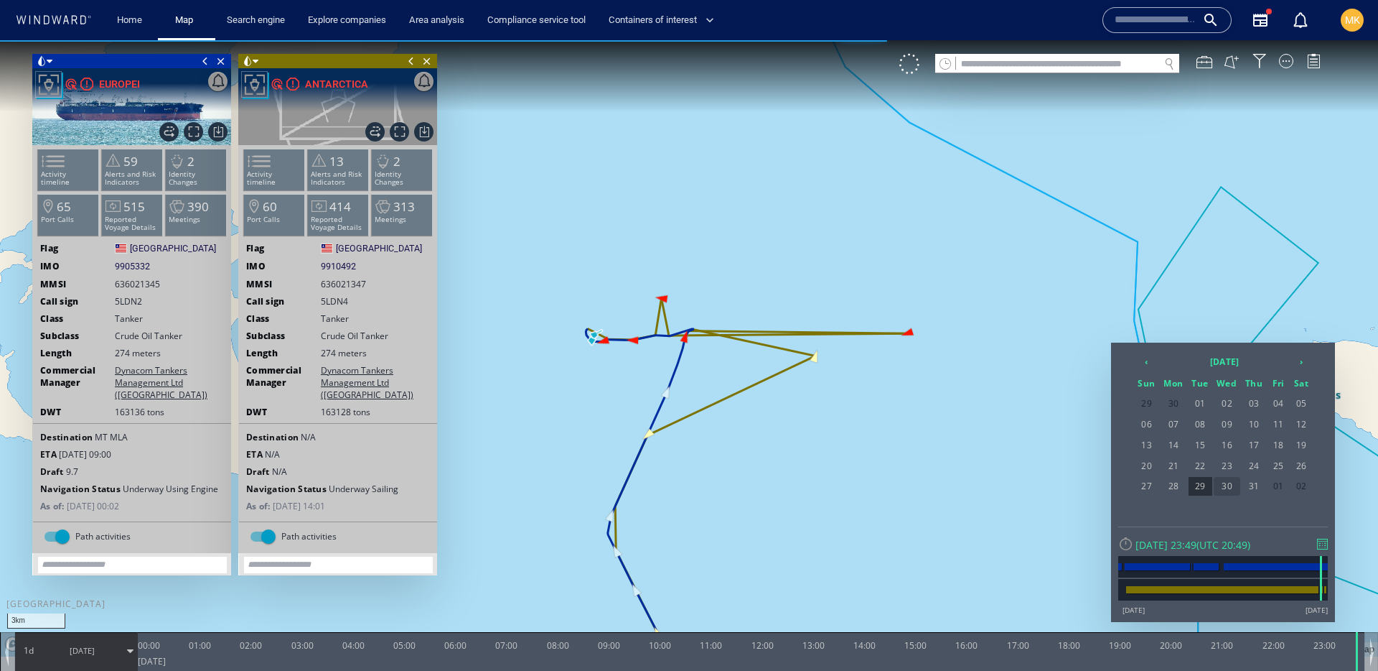
click at [1228, 489] on span "30" at bounding box center [1227, 486] width 27 height 19
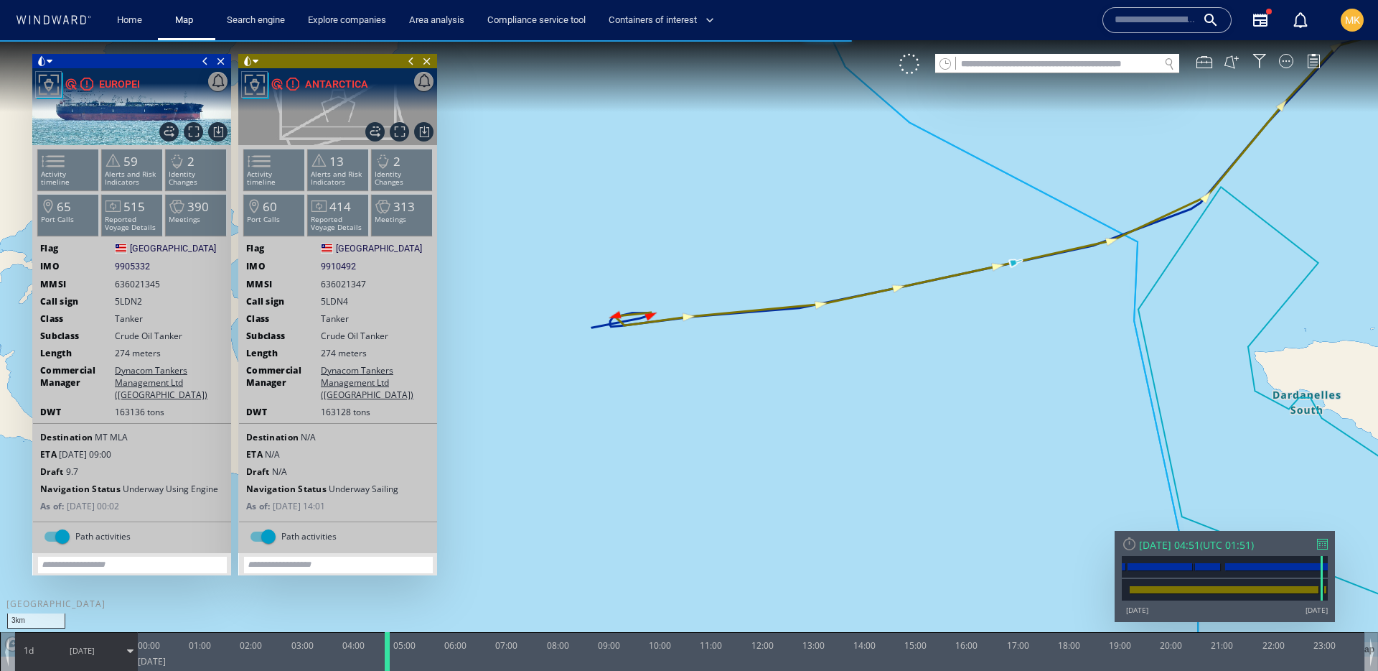
drag, startPoint x: 142, startPoint y: 652, endPoint x: 389, endPoint y: 668, distance: 247.5
click at [389, 668] on div at bounding box center [390, 651] width 14 height 39
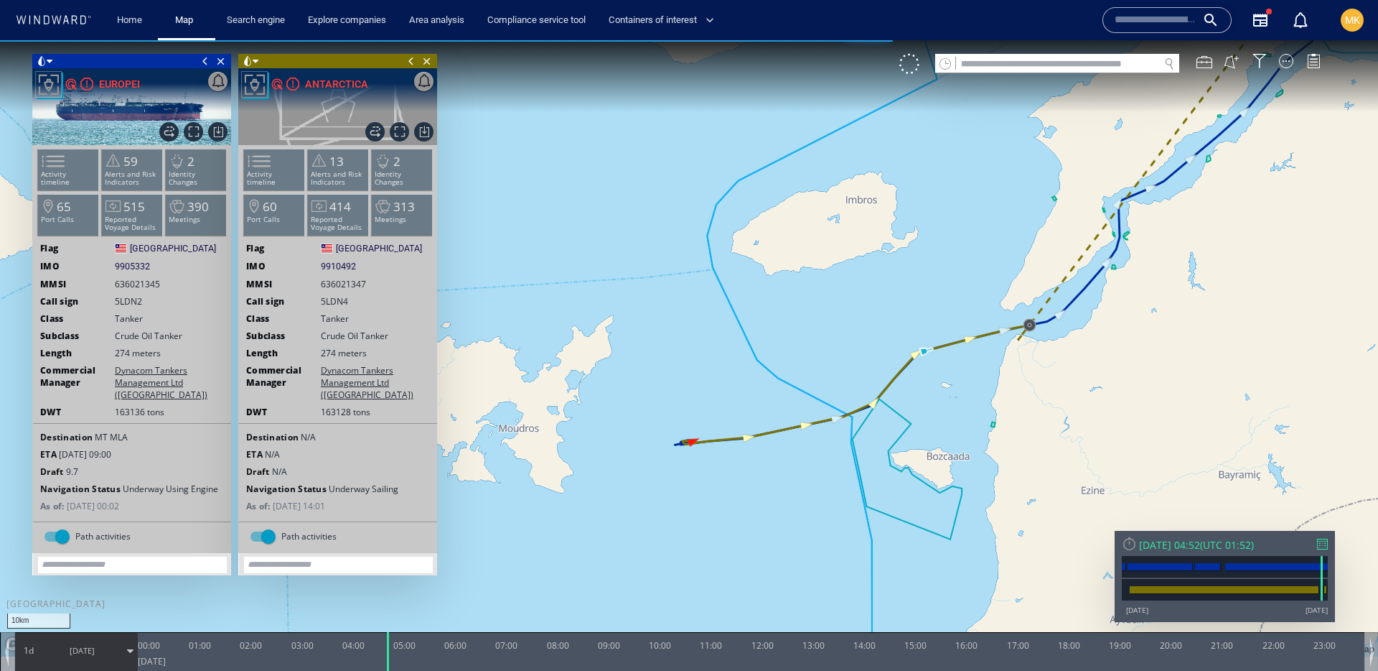
drag, startPoint x: 1104, startPoint y: 294, endPoint x: 722, endPoint y: 495, distance: 431.3
click at [722, 495] on canvas "Map" at bounding box center [689, 348] width 1378 height 616
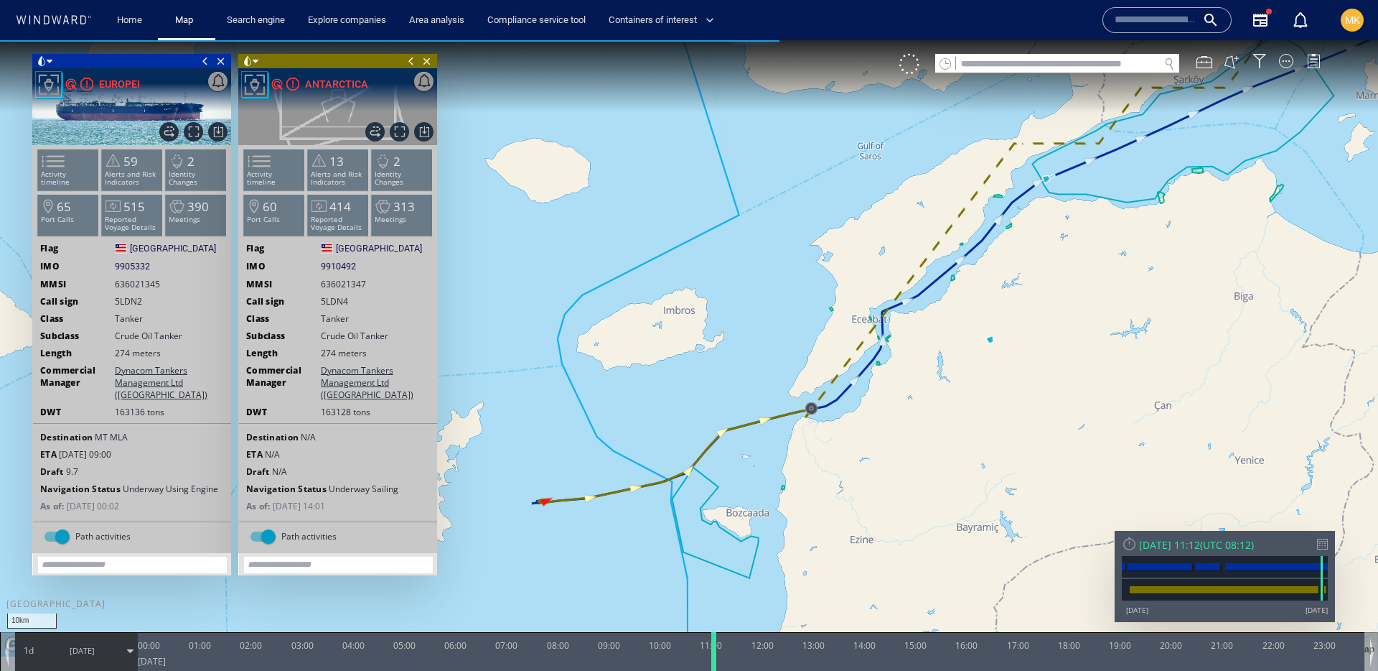
drag, startPoint x: 390, startPoint y: 647, endPoint x: 725, endPoint y: 642, distance: 335.3
click at [724, 642] on div at bounding box center [716, 651] width 14 height 39
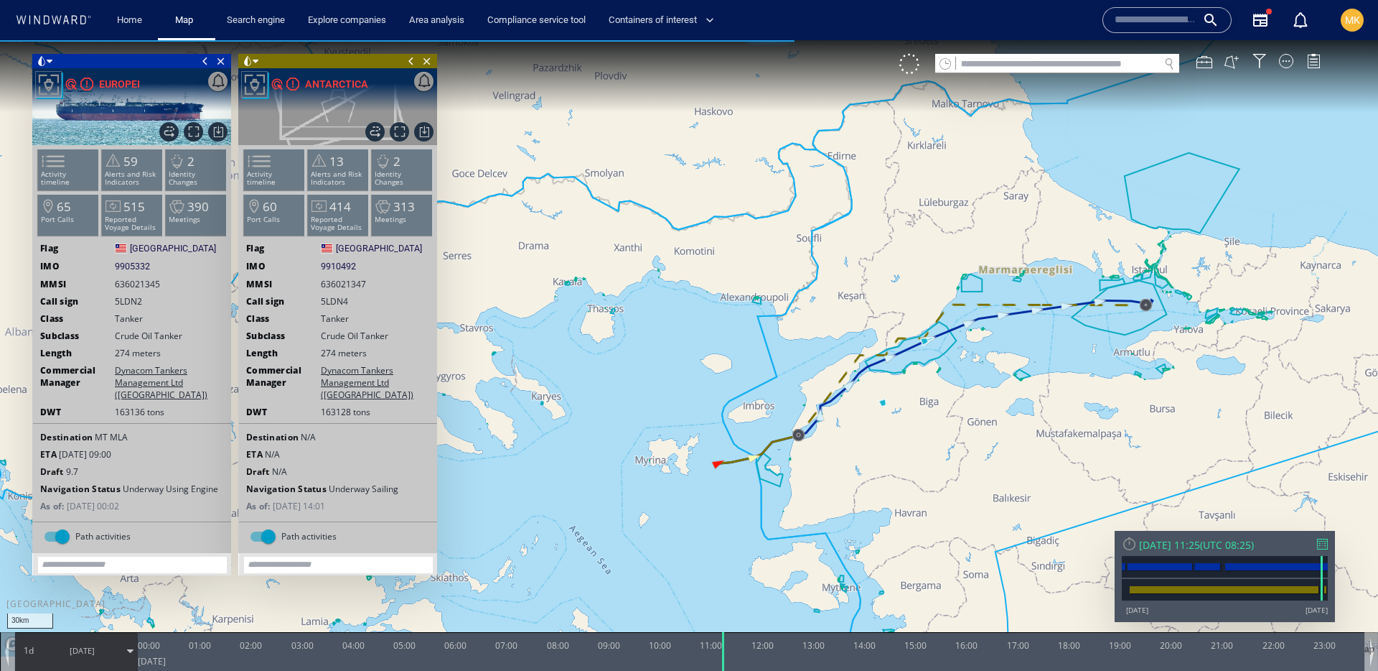
drag, startPoint x: 987, startPoint y: 457, endPoint x: 489, endPoint y: 599, distance: 518.3
click at [648, 533] on canvas "Map" at bounding box center [689, 348] width 1378 height 616
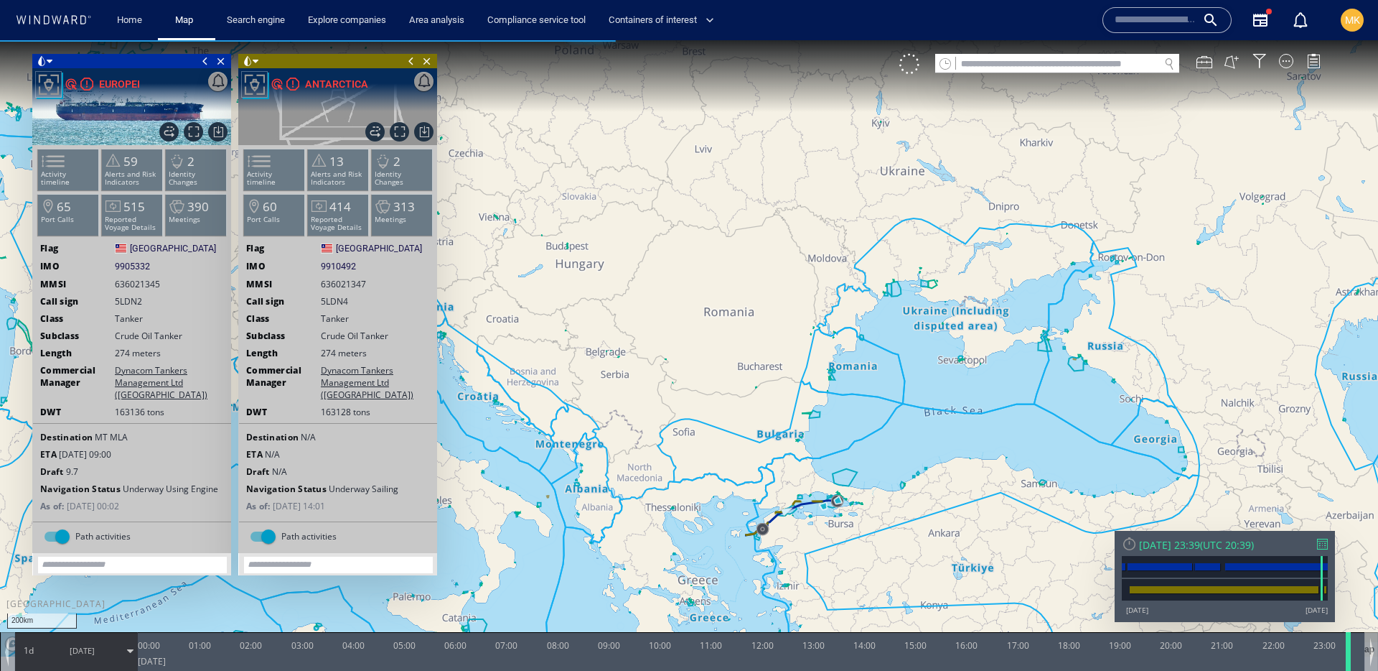
click at [1345, 666] on div at bounding box center [1351, 651] width 14 height 39
click at [50, 659] on span "30/07/25" at bounding box center [82, 651] width 73 height 36
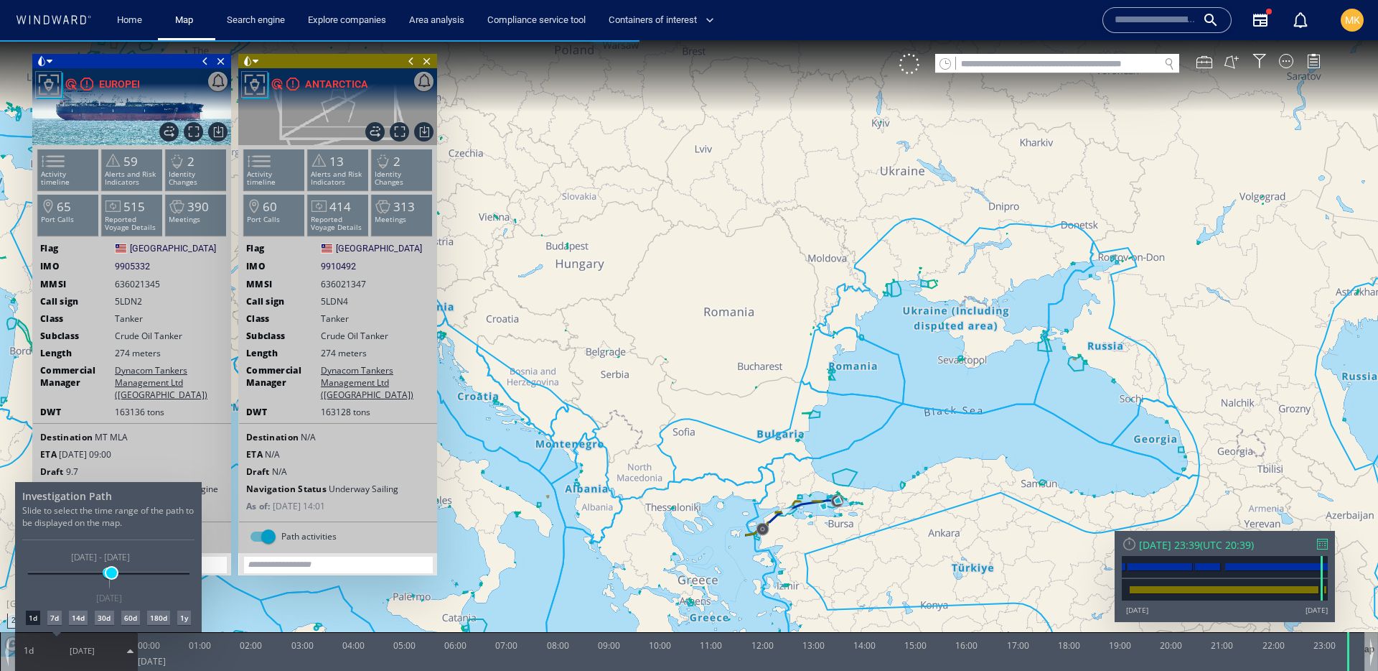
click at [111, 575] on div "01/05/25 27/10/25 29/07/25 02/08/25 29/07/25 - 02/08/25 30/07/25" at bounding box center [109, 573] width 162 height 3
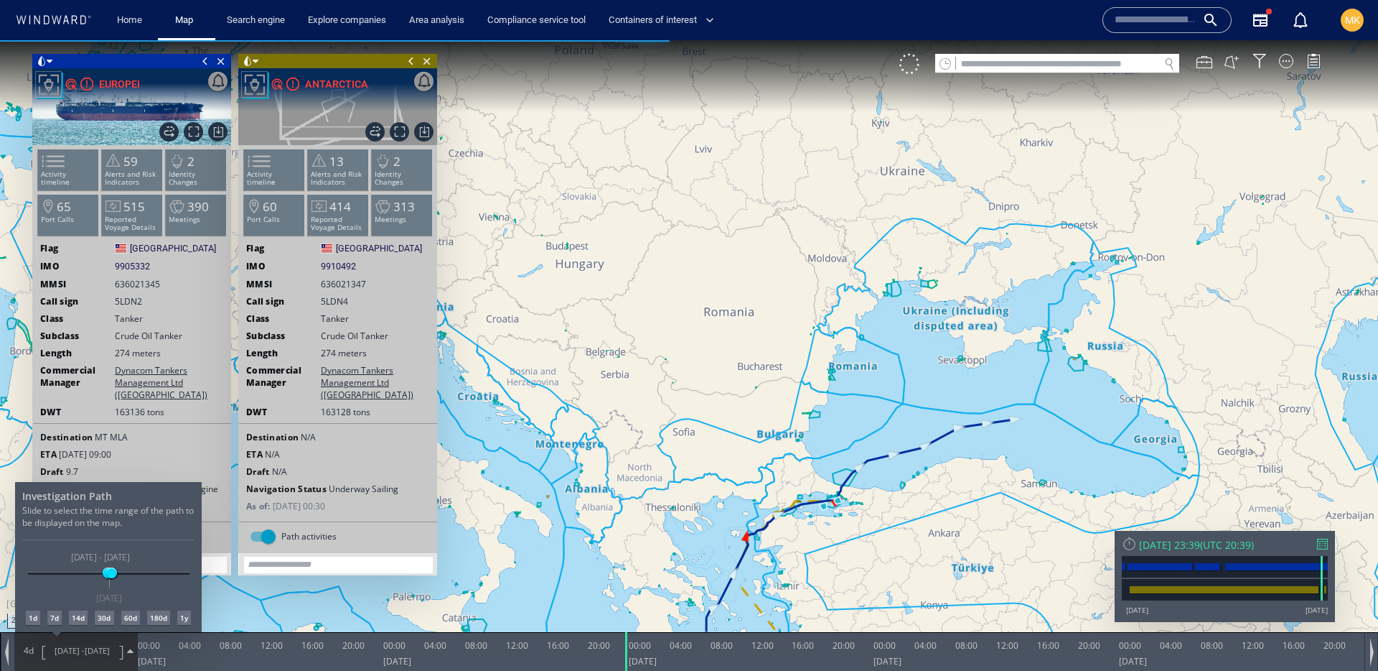
click at [892, 509] on div at bounding box center [689, 355] width 1378 height 630
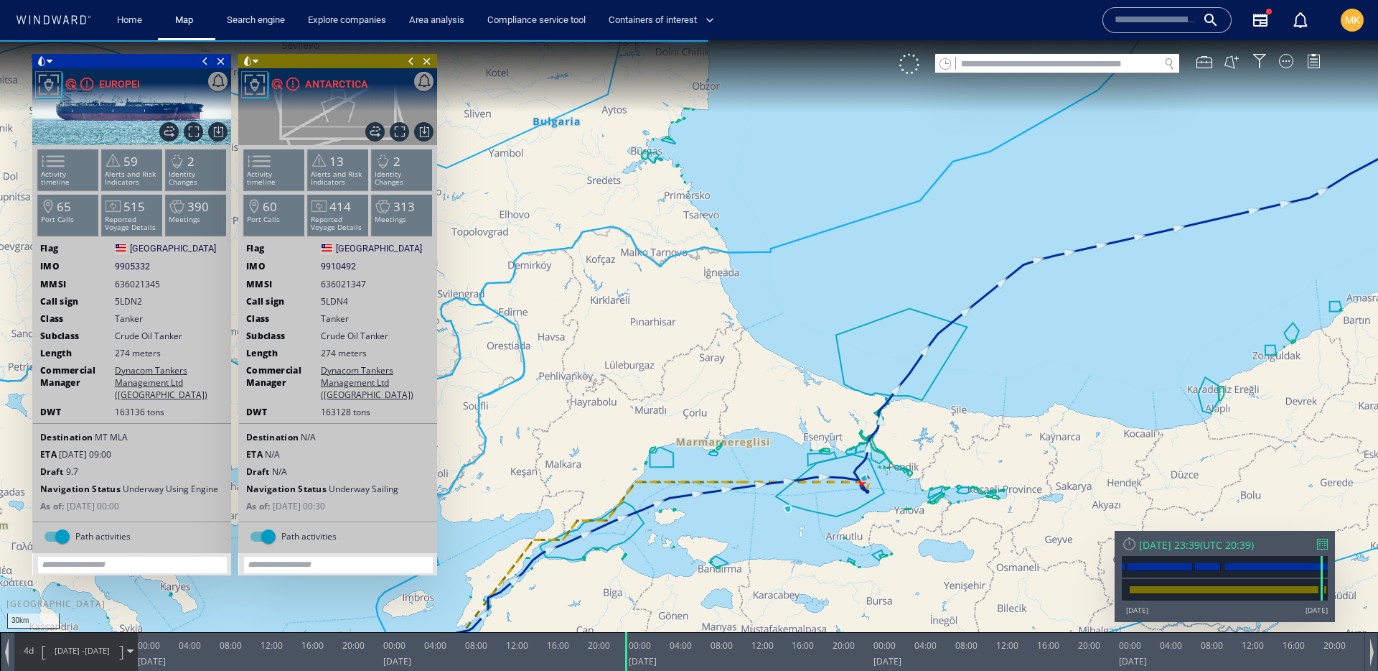
drag, startPoint x: 897, startPoint y: 491, endPoint x: 839, endPoint y: 495, distance: 57.5
click at [839, 495] on canvas "Map" at bounding box center [689, 348] width 1378 height 616
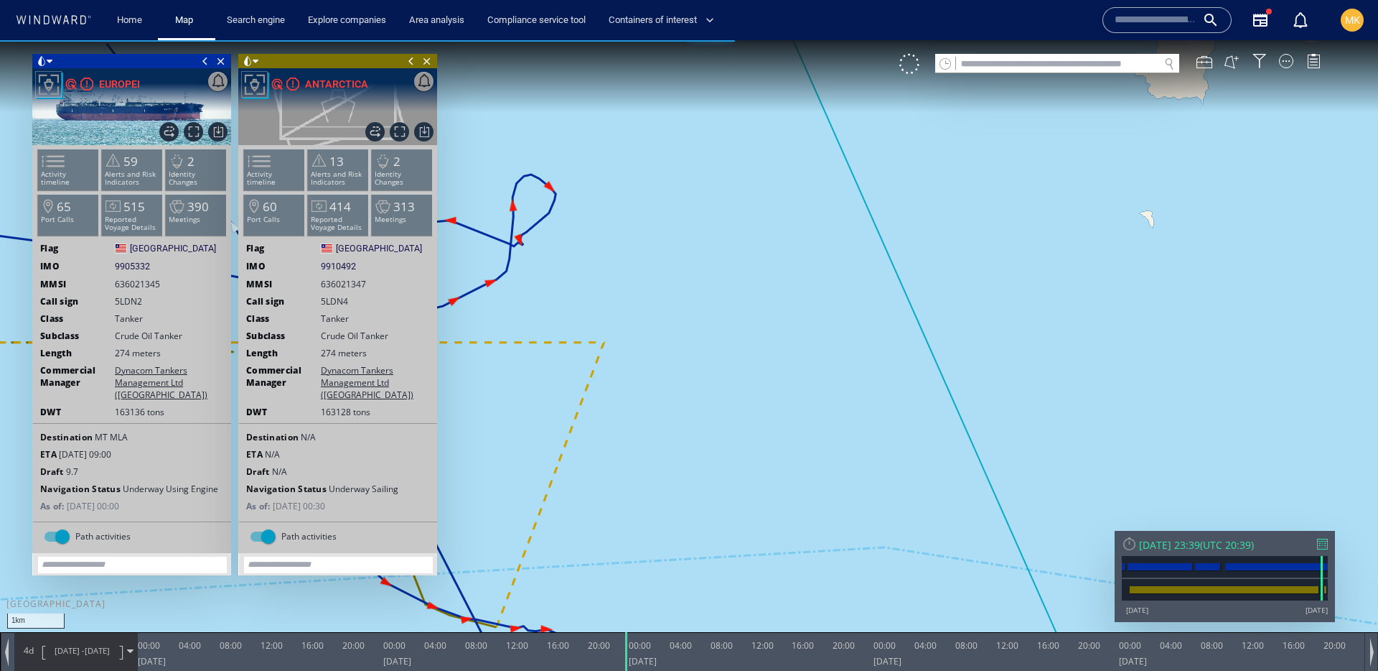
drag, startPoint x: 1190, startPoint y: 448, endPoint x: 1135, endPoint y: 442, distance: 54.9
click at [1135, 442] on canvas "Map" at bounding box center [689, 348] width 1378 height 616
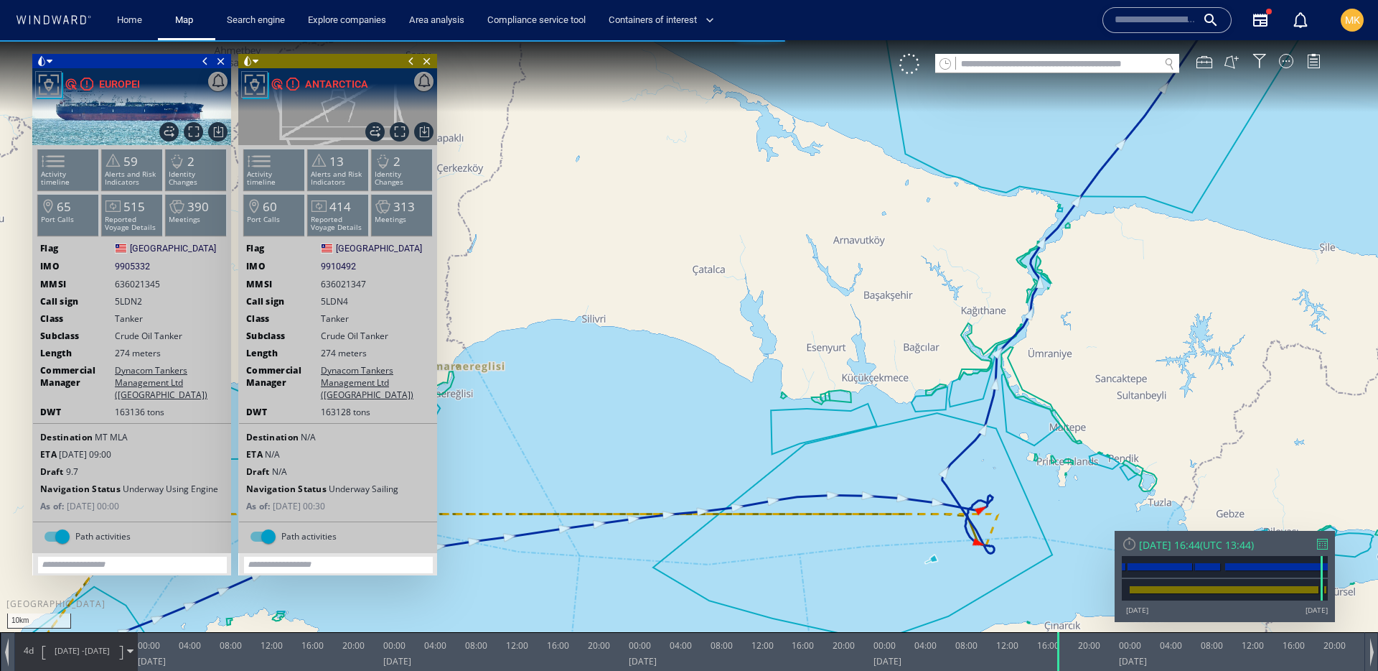
drag, startPoint x: 634, startPoint y: 652, endPoint x: 1037, endPoint y: 627, distance: 403.5
click at [1059, 651] on div at bounding box center [1060, 651] width 14 height 39
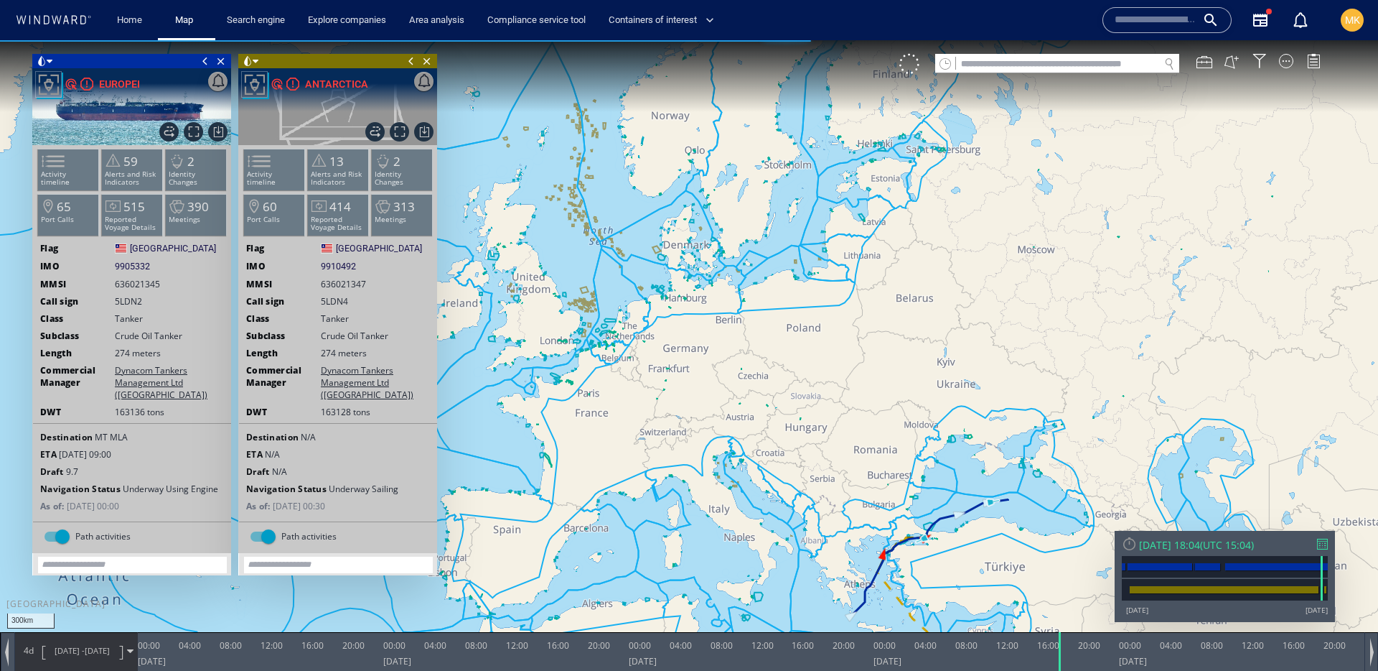
drag, startPoint x: 960, startPoint y: 584, endPoint x: 801, endPoint y: 428, distance: 222.9
click at [801, 428] on canvas "Map" at bounding box center [689, 348] width 1378 height 616
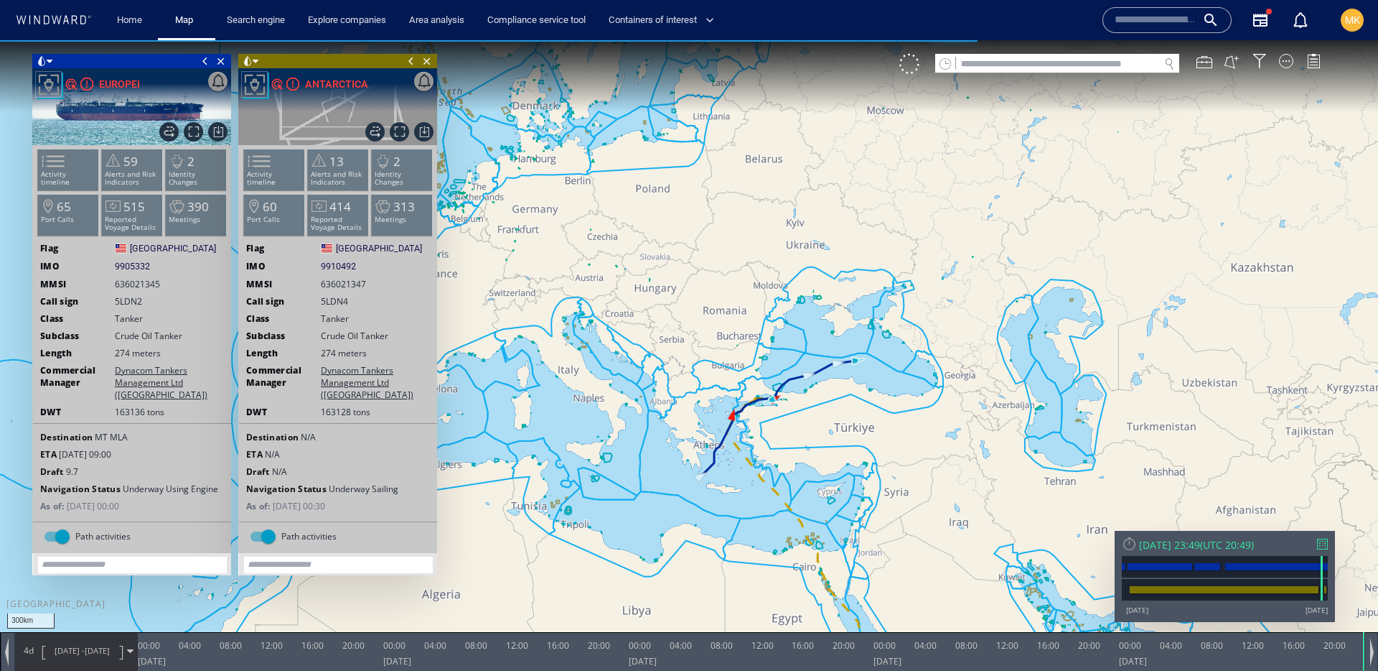
drag, startPoint x: 1058, startPoint y: 647, endPoint x: 1384, endPoint y: 643, distance: 326.7
click at [1378, 643] on html "300km © Mapbox © OpenStreetMap Improve this map 0 0 00:00 Wednesday 30 July 202…" at bounding box center [689, 355] width 1378 height 630
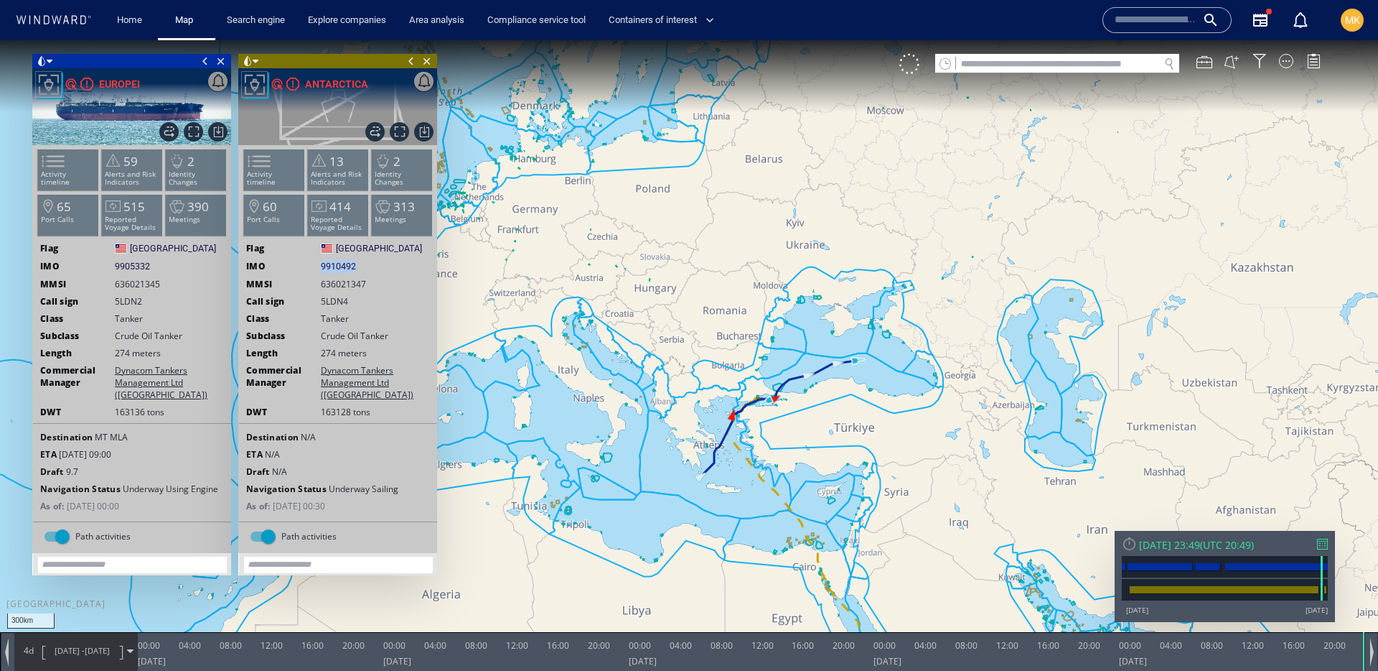
drag, startPoint x: 347, startPoint y: 273, endPoint x: 388, endPoint y: 260, distance: 42.9
click at [381, 271] on div "IMO 9910492 9910492" at bounding box center [338, 266] width 198 height 13
copy div "9910492"
drag, startPoint x: 110, startPoint y: 263, endPoint x: 176, endPoint y: 269, distance: 66.3
click at [174, 270] on div "IMO 9905332 9905332" at bounding box center [132, 266] width 198 height 13
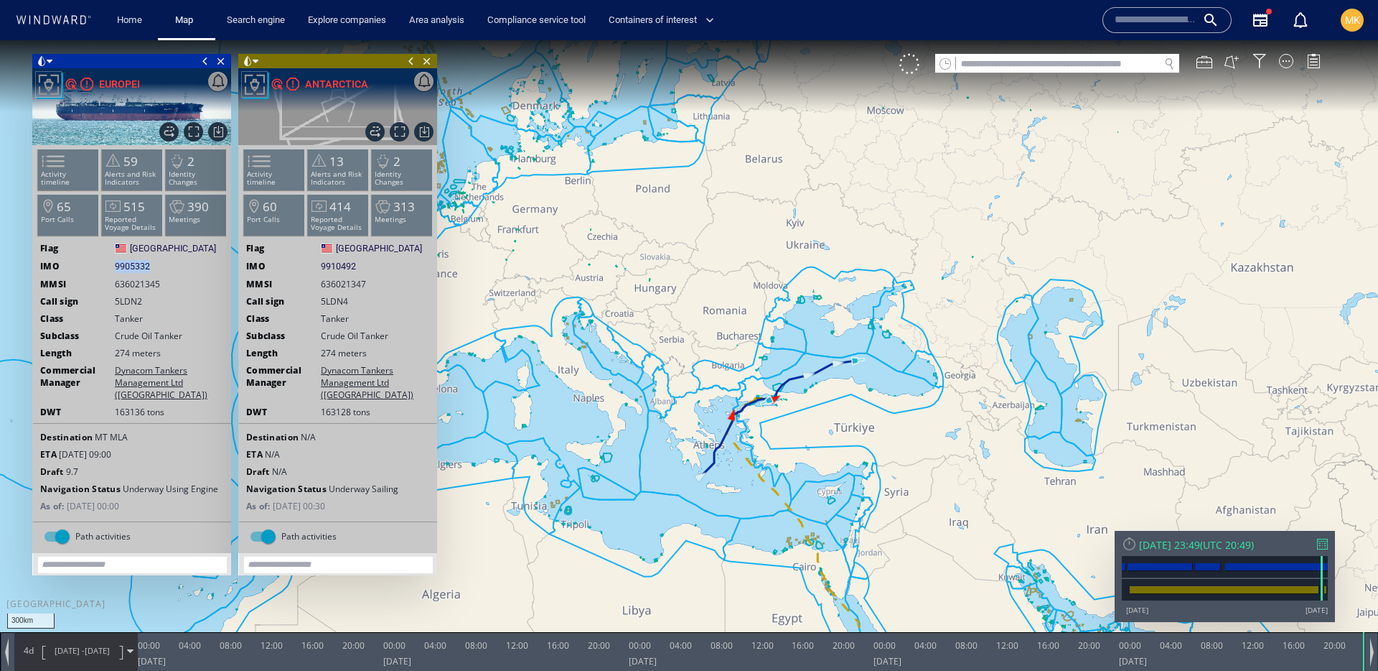
copy div "9905332"
drag, startPoint x: 317, startPoint y: 286, endPoint x: 359, endPoint y: 289, distance: 41.7
click at [359, 289] on div "MMSI 636021347" at bounding box center [338, 284] width 198 height 12
copy span "63602134"
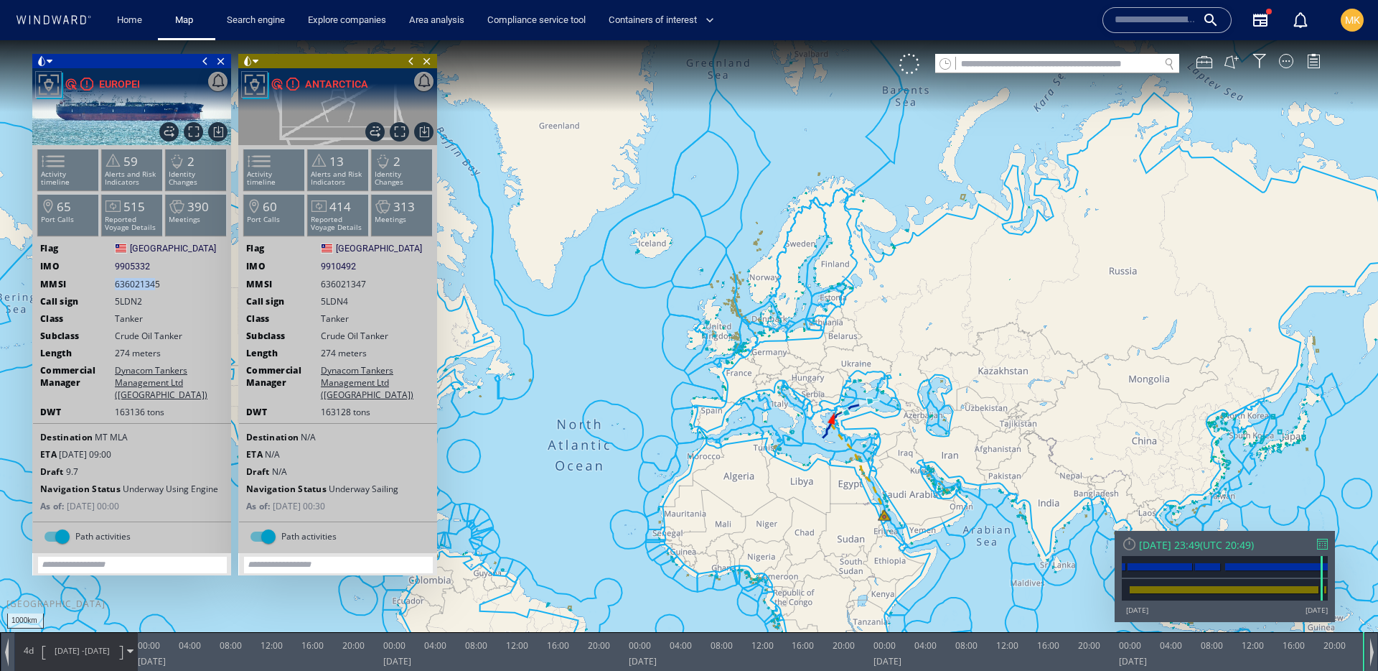
drag, startPoint x: 889, startPoint y: 471, endPoint x: 848, endPoint y: 248, distance: 227.0
click at [848, 248] on canvas "Map" at bounding box center [689, 348] width 1378 height 616
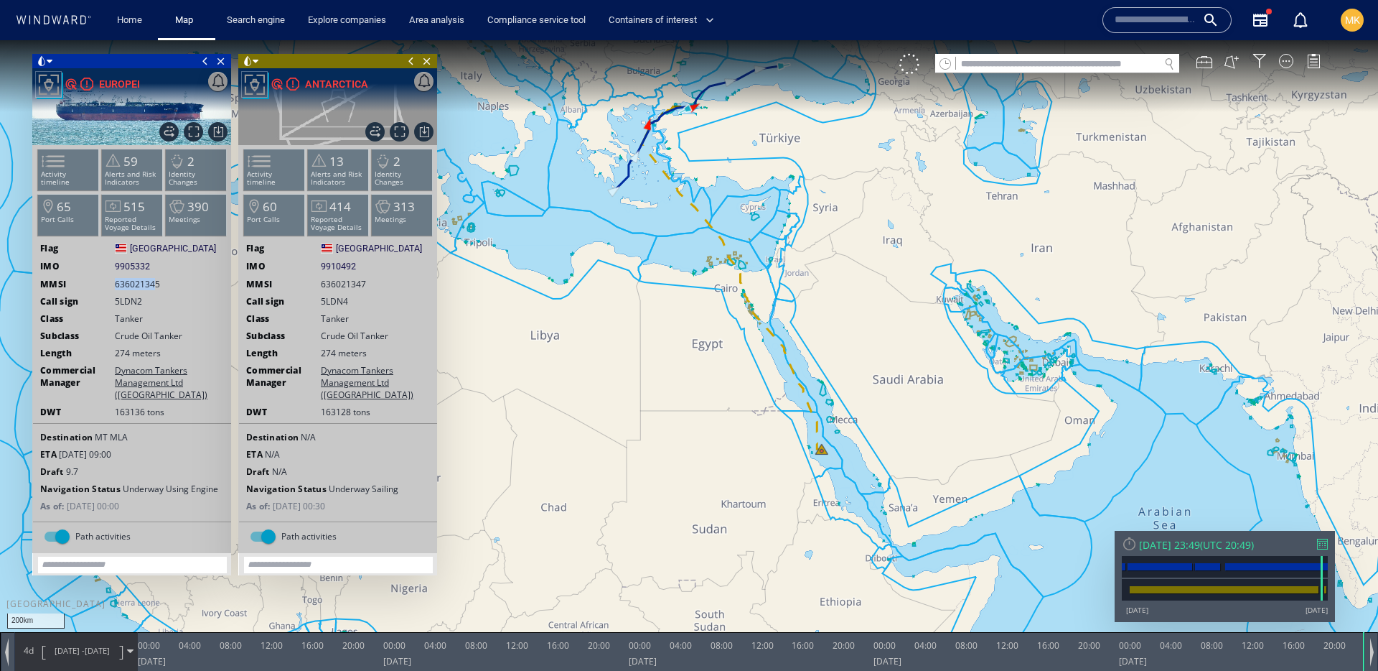
drag, startPoint x: 722, startPoint y: 134, endPoint x: 737, endPoint y: 373, distance: 239.6
click at [861, 431] on canvas "Map" at bounding box center [689, 348] width 1378 height 616
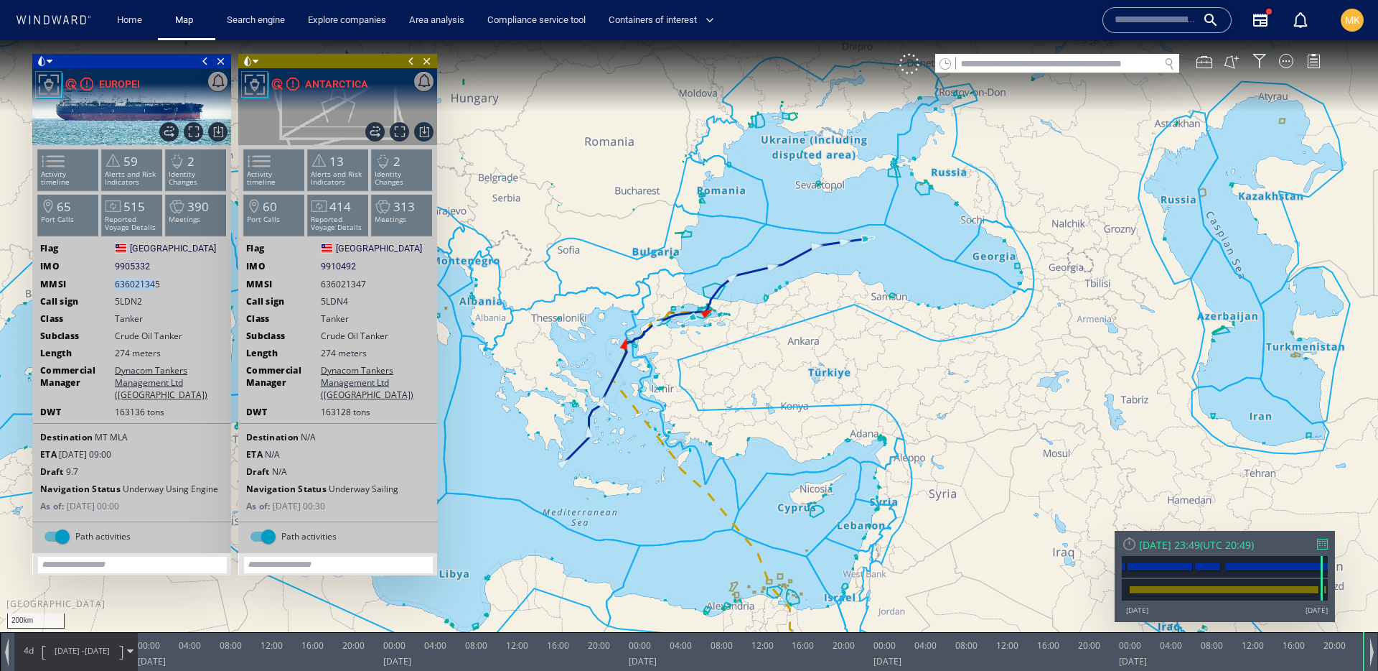
click at [110, 286] on div "MMSI 636021345" at bounding box center [132, 284] width 198 height 12
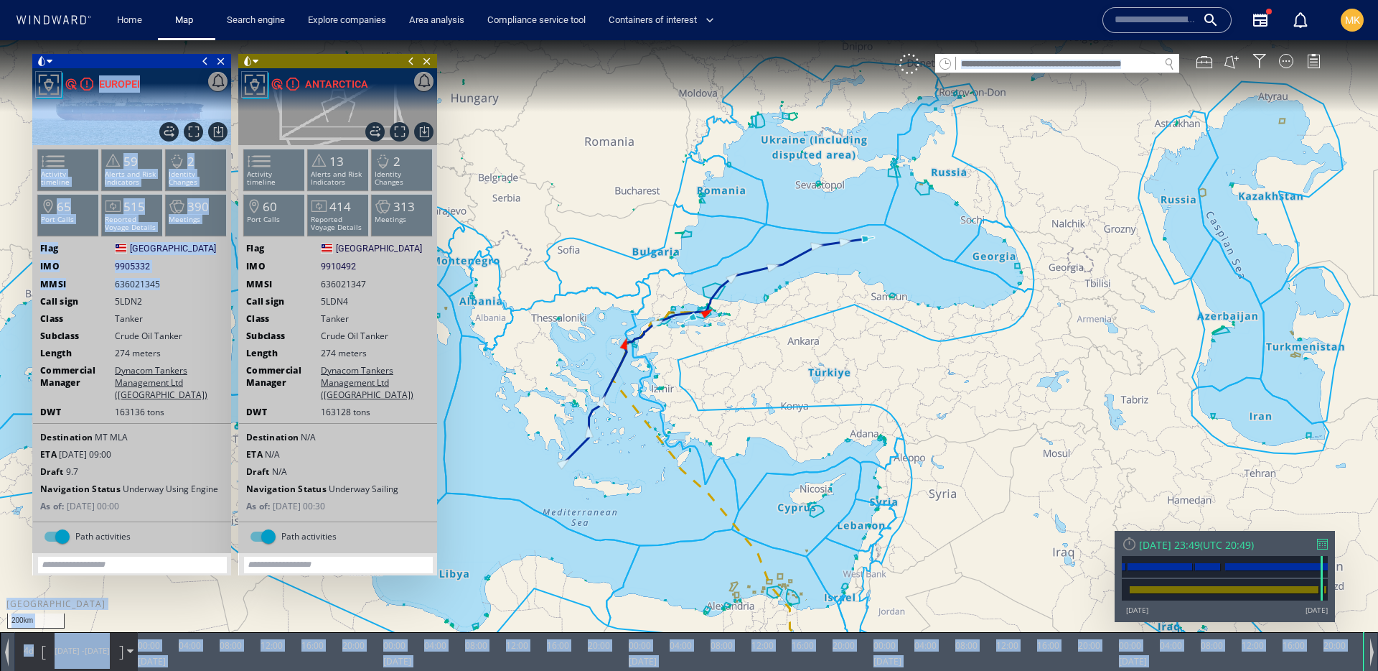
drag, startPoint x: 110, startPoint y: 286, endPoint x: 232, endPoint y: 286, distance: 122.1
click at [232, 40] on div "200km © Mapbox © OpenStreetMap Improve this map 0 0 00:00 Wednesday 30 July 202…" at bounding box center [689, 40] width 1378 height 0
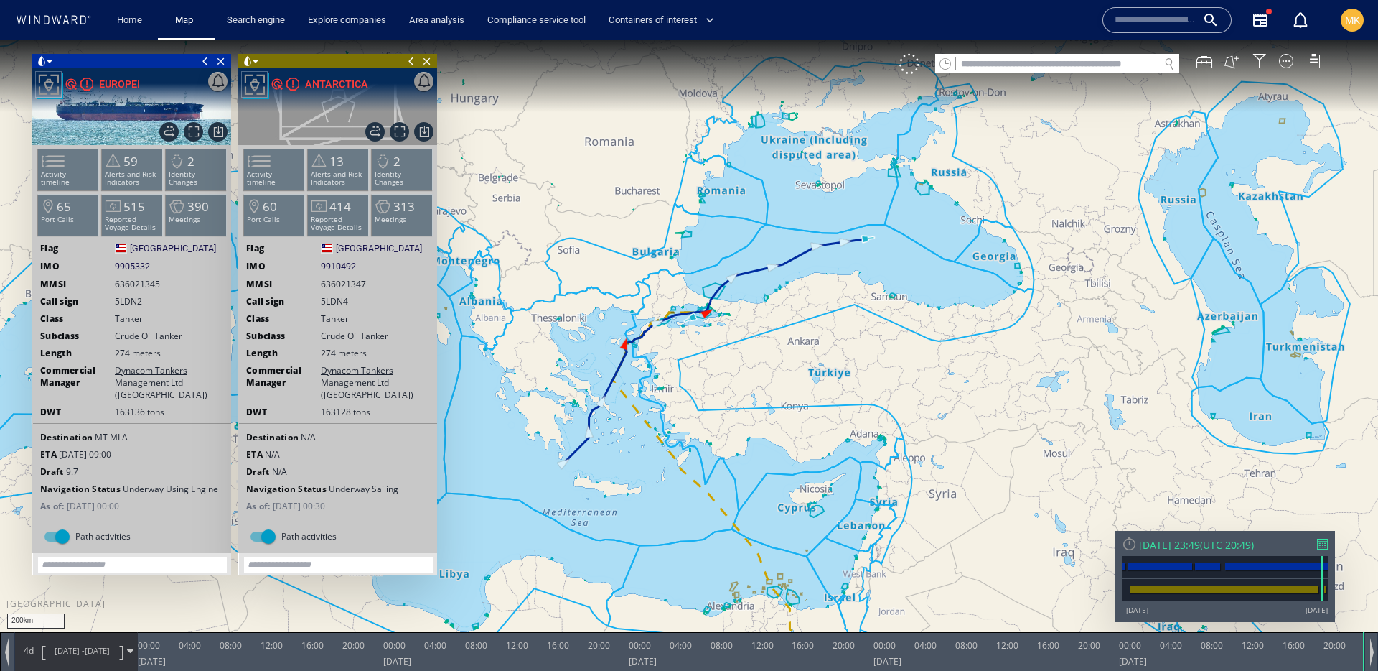
drag, startPoint x: 207, startPoint y: 293, endPoint x: 106, endPoint y: 290, distance: 101.3
click at [207, 293] on ww-ship-dashboard-identity "Flag Liberia Liberia IMO 9905332 9905332 MMSI 636021345 Call sign 5LDN2 Class T…" at bounding box center [132, 381] width 198 height 279
drag, startPoint x: 110, startPoint y: 284, endPoint x: 182, endPoint y: 283, distance: 71.8
click at [182, 283] on div "MMSI 636021345" at bounding box center [132, 284] width 198 height 12
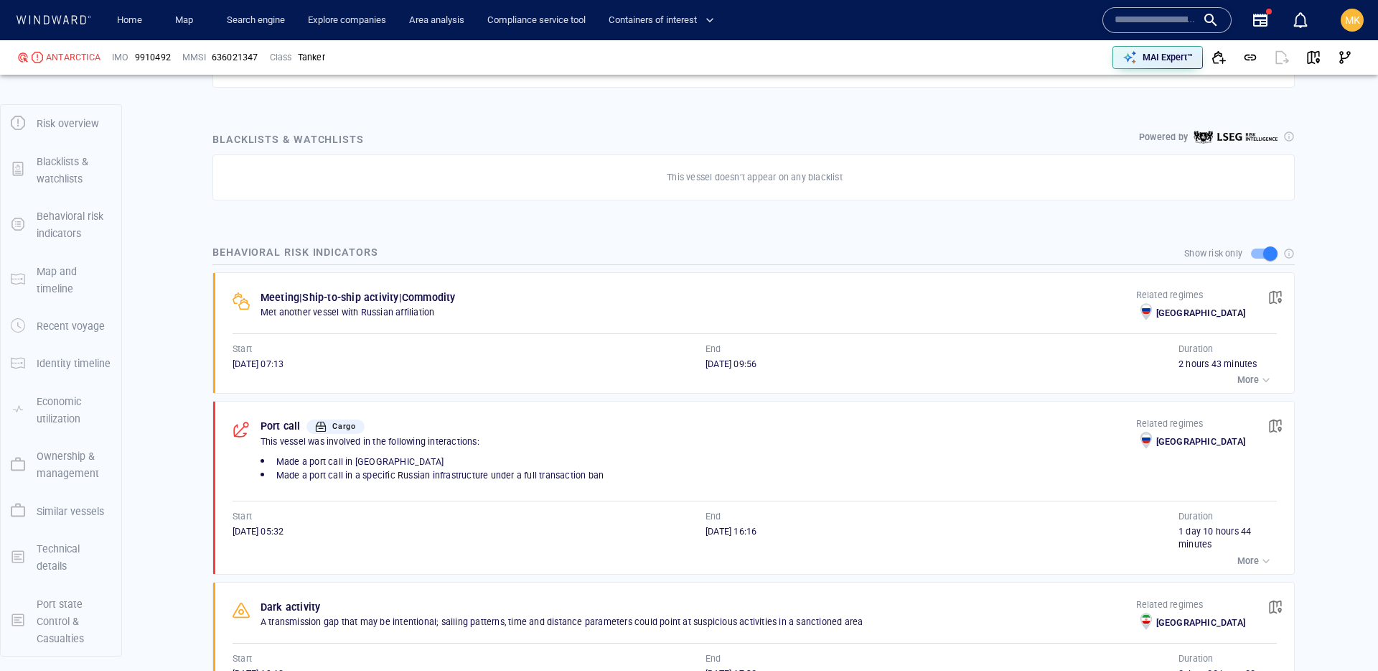
scroll to position [39, 0]
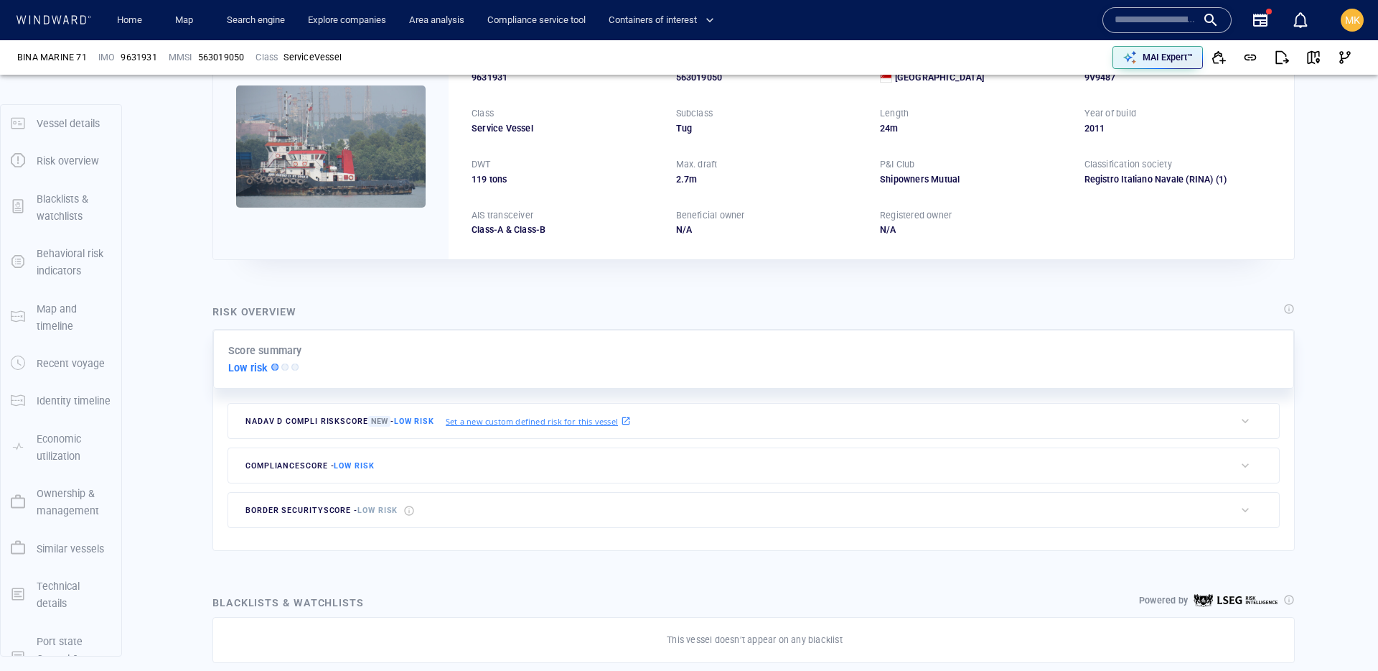
scroll to position [37, 0]
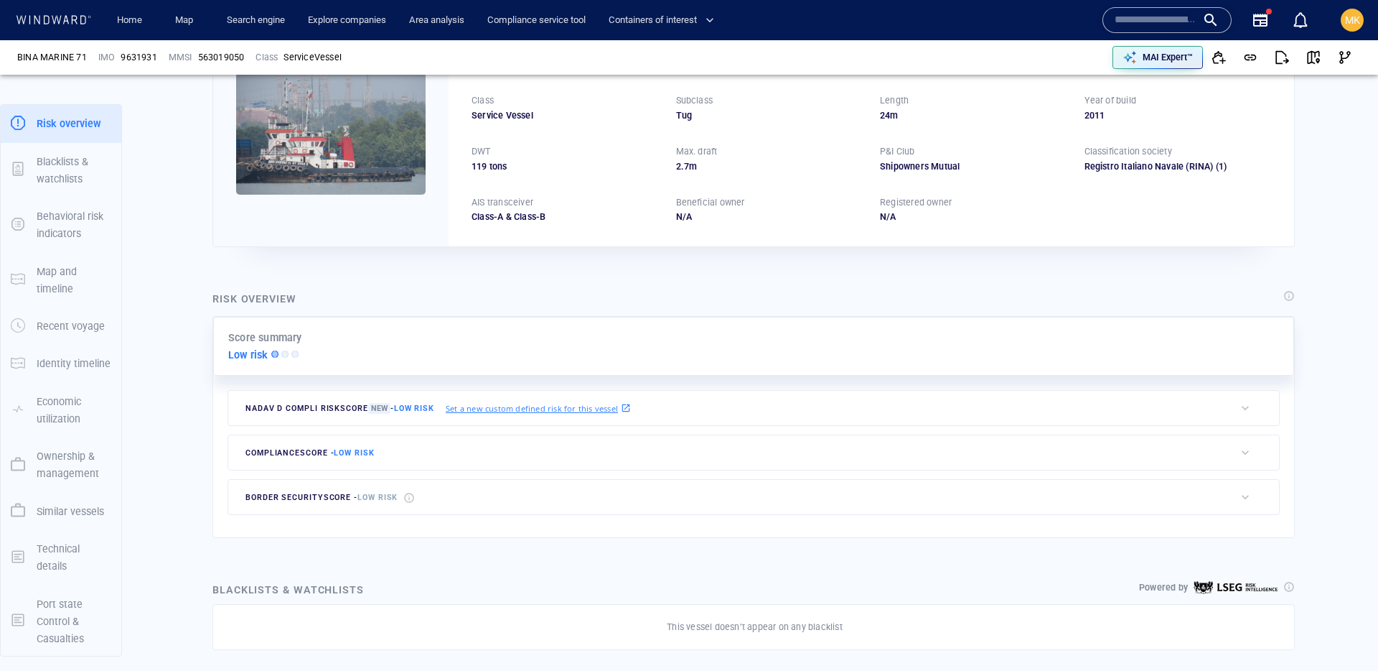
click at [1147, 25] on input "text" at bounding box center [1156, 20] width 82 height 22
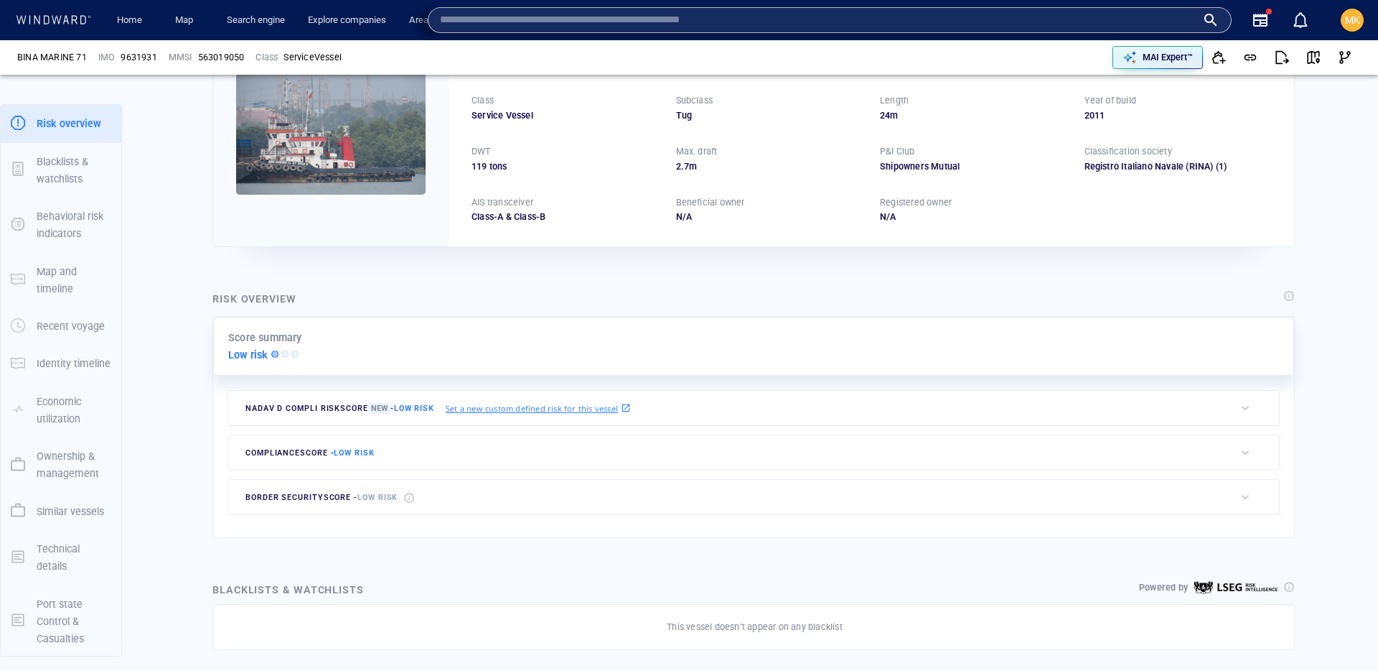
click at [1147, 25] on input "text" at bounding box center [818, 20] width 757 height 22
paste input "*******"
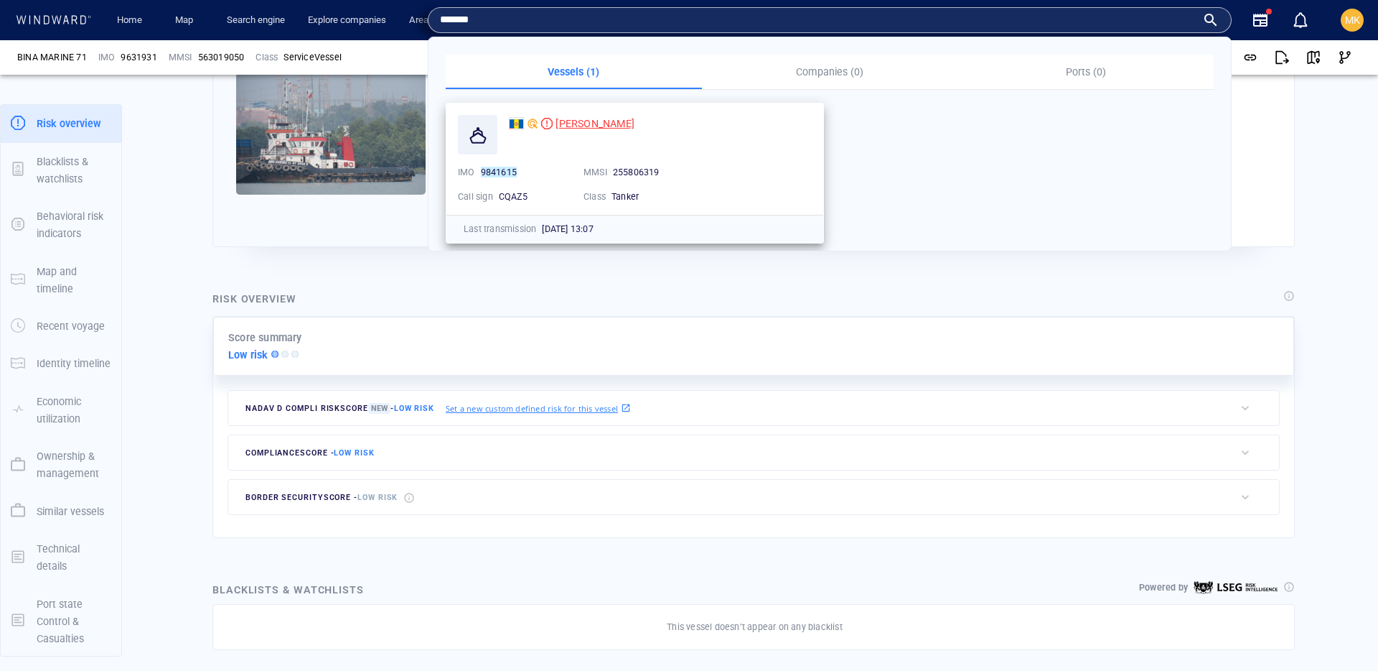
type input "*******"
click at [570, 124] on span "[PERSON_NAME]" at bounding box center [595, 123] width 79 height 11
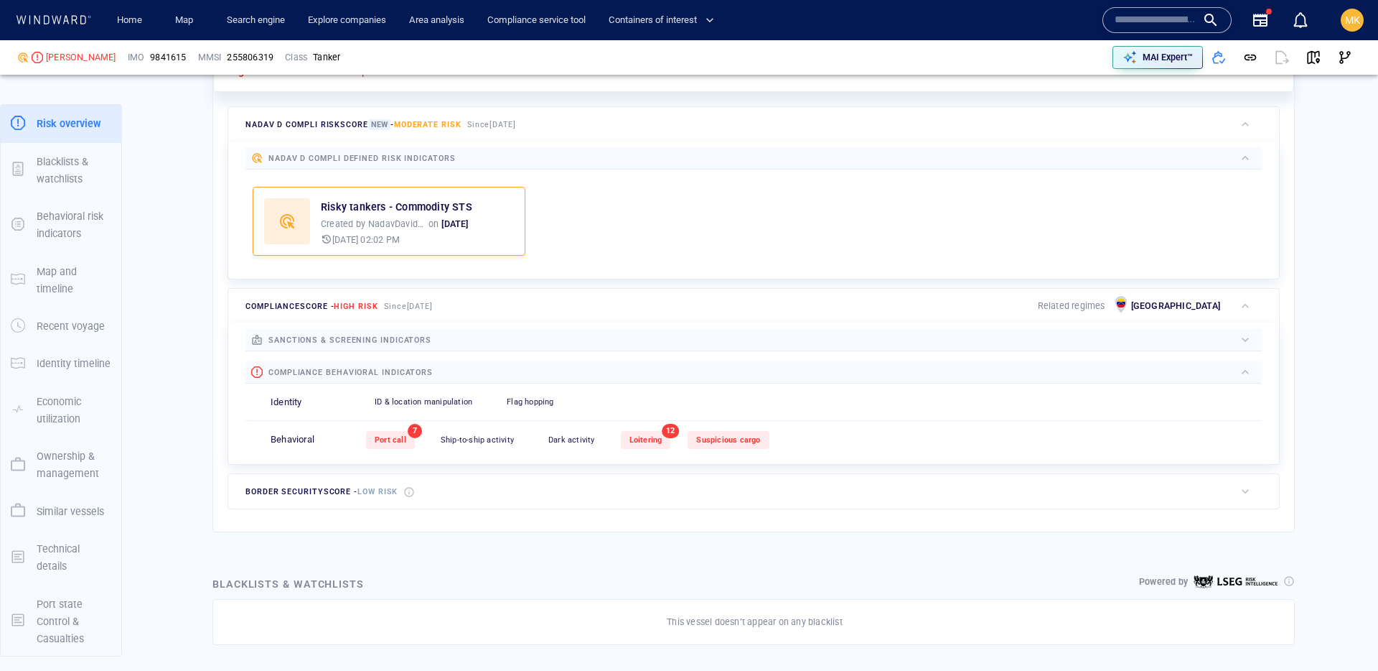
scroll to position [413, 0]
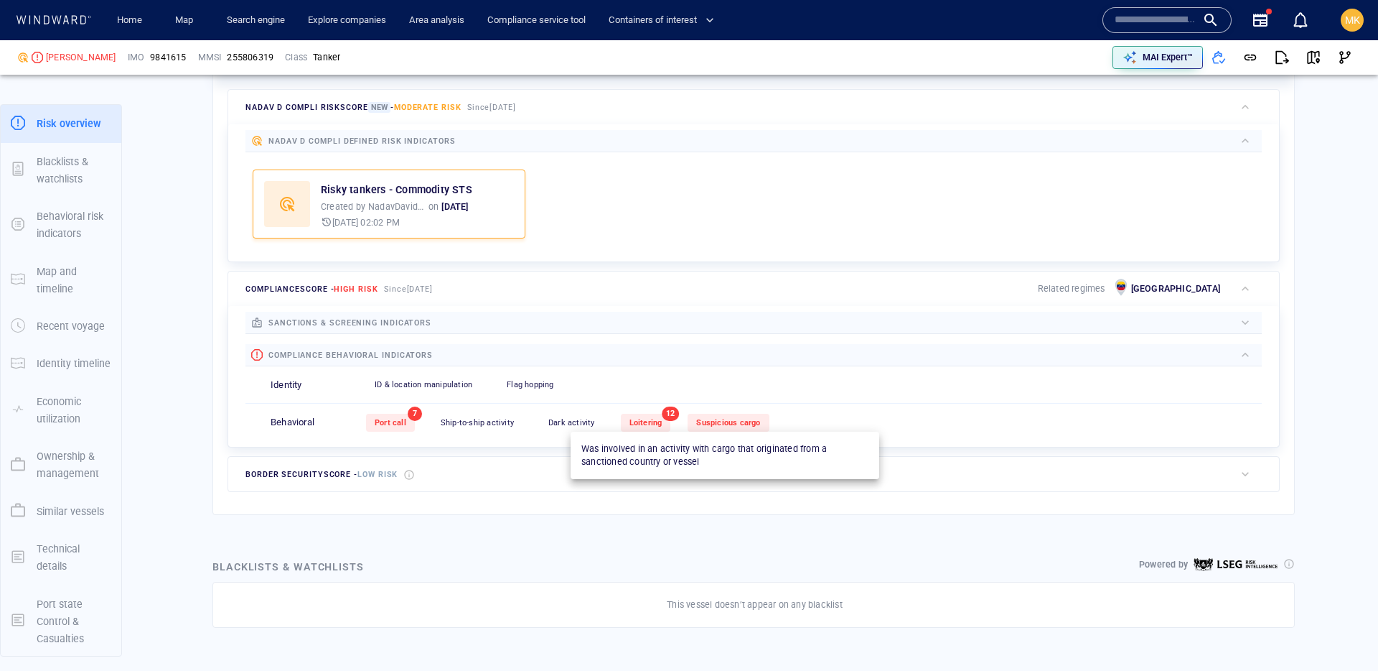
click at [752, 421] on span "Suspicious cargo" at bounding box center [728, 422] width 64 height 9
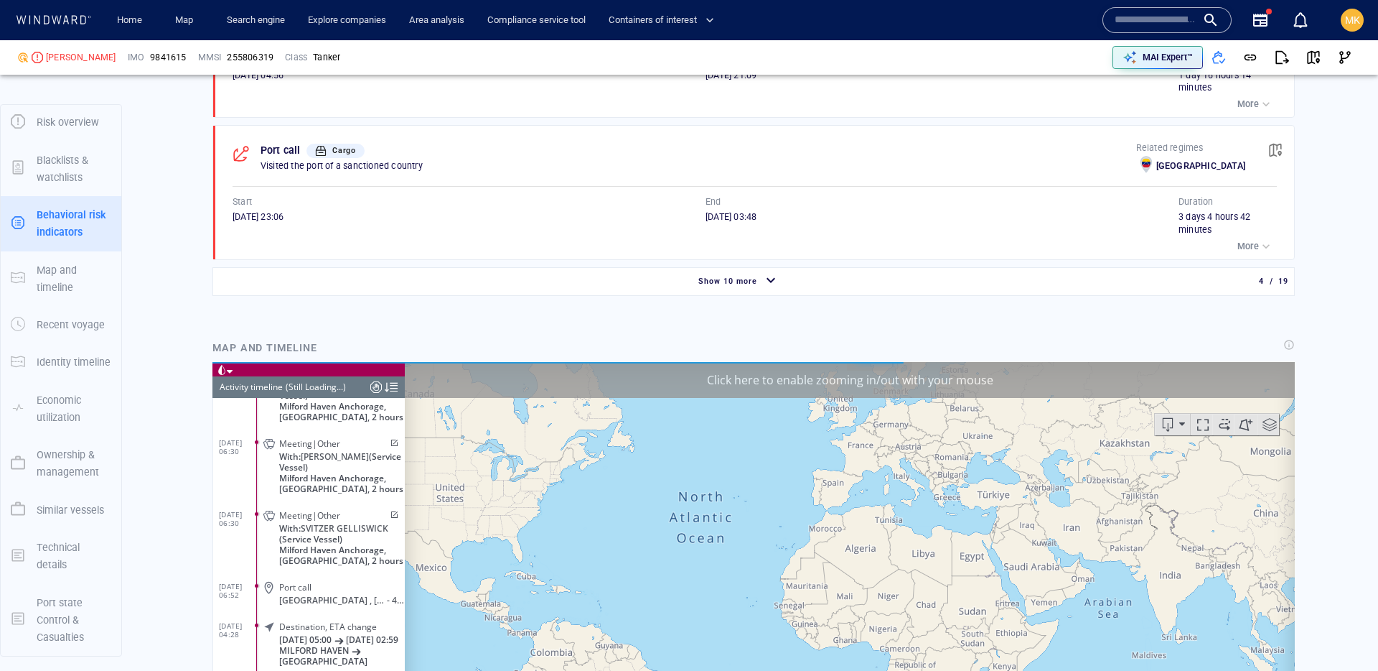
scroll to position [5757, 0]
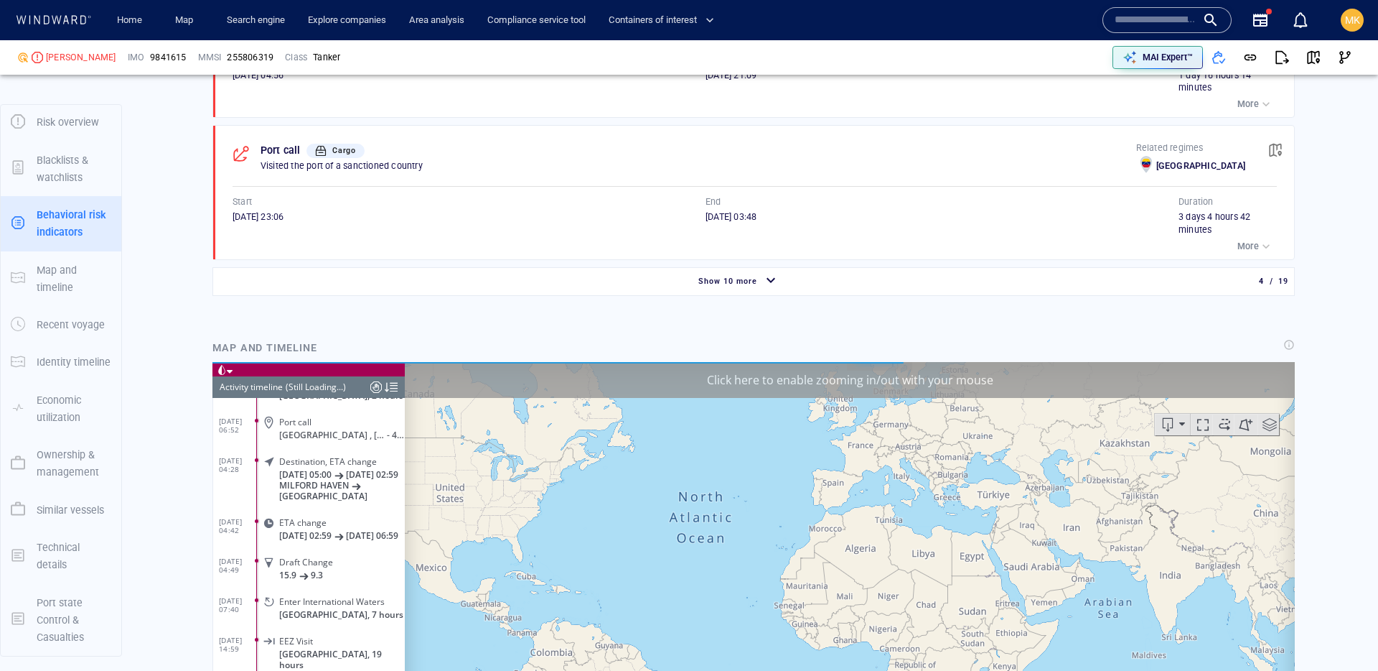
click at [724, 281] on span "Show 10 more" at bounding box center [728, 280] width 59 height 9
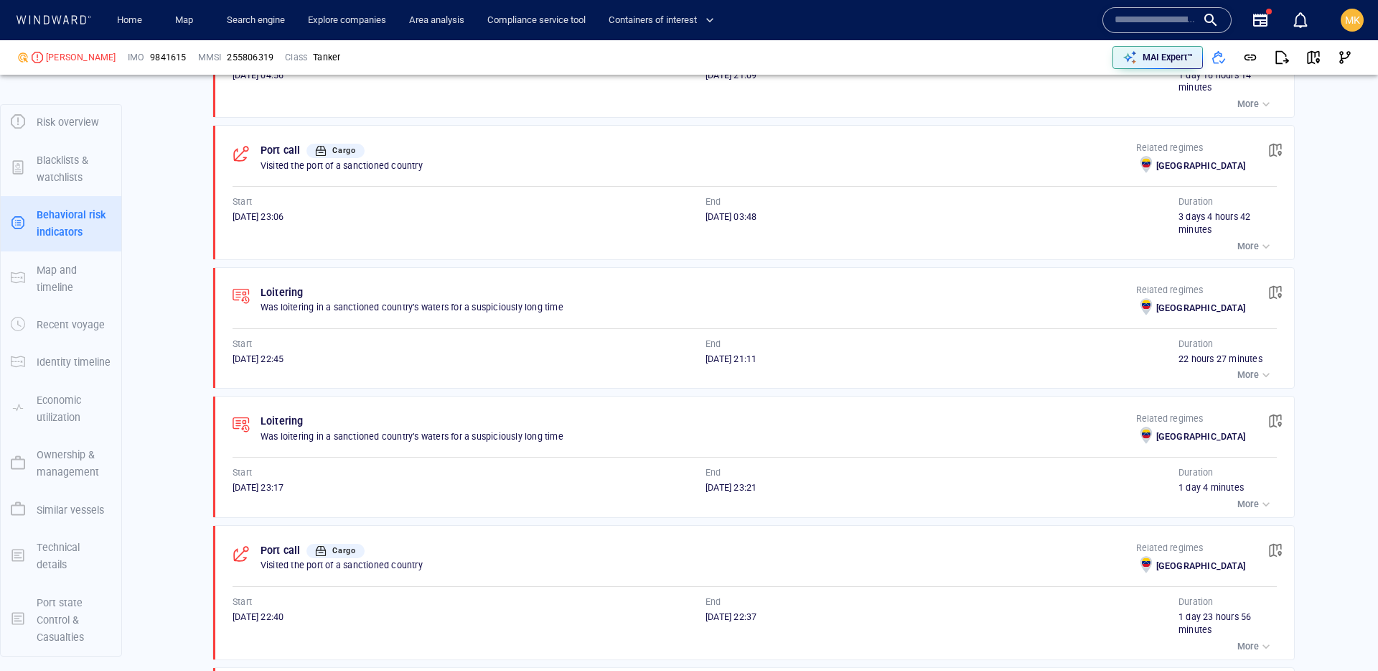
scroll to position [1429, 0]
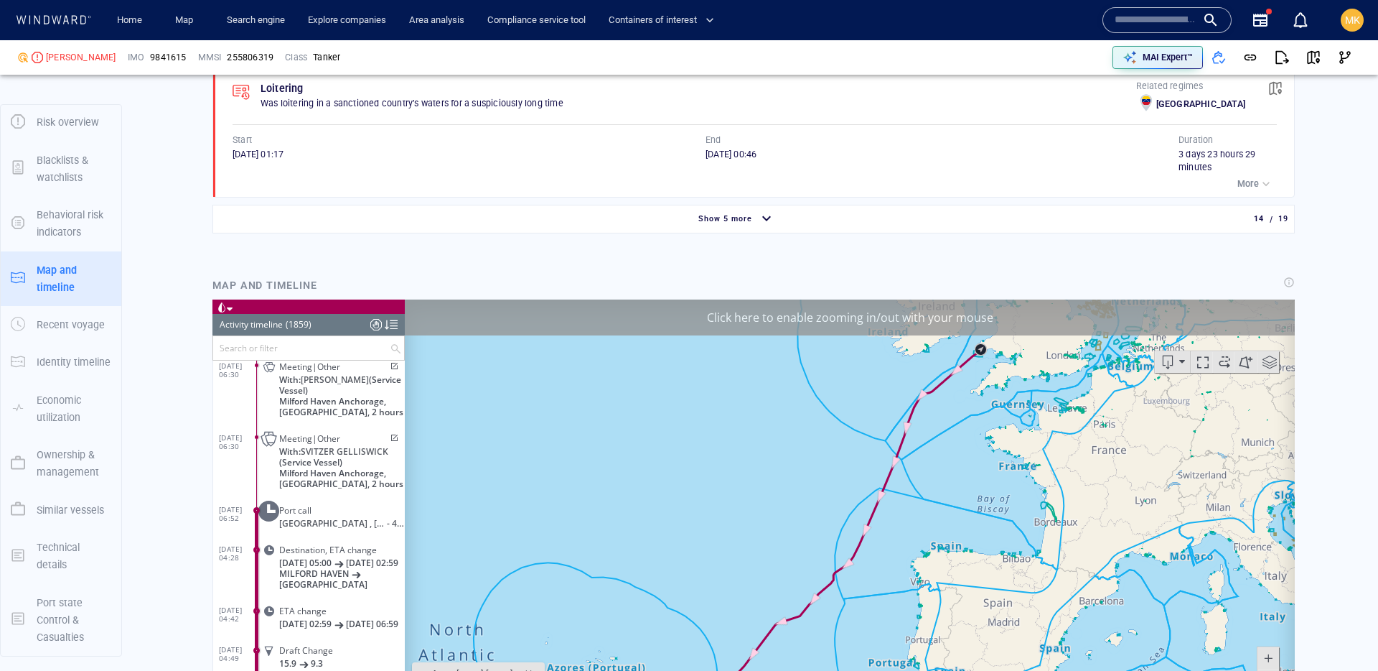
scroll to position [2853, 0]
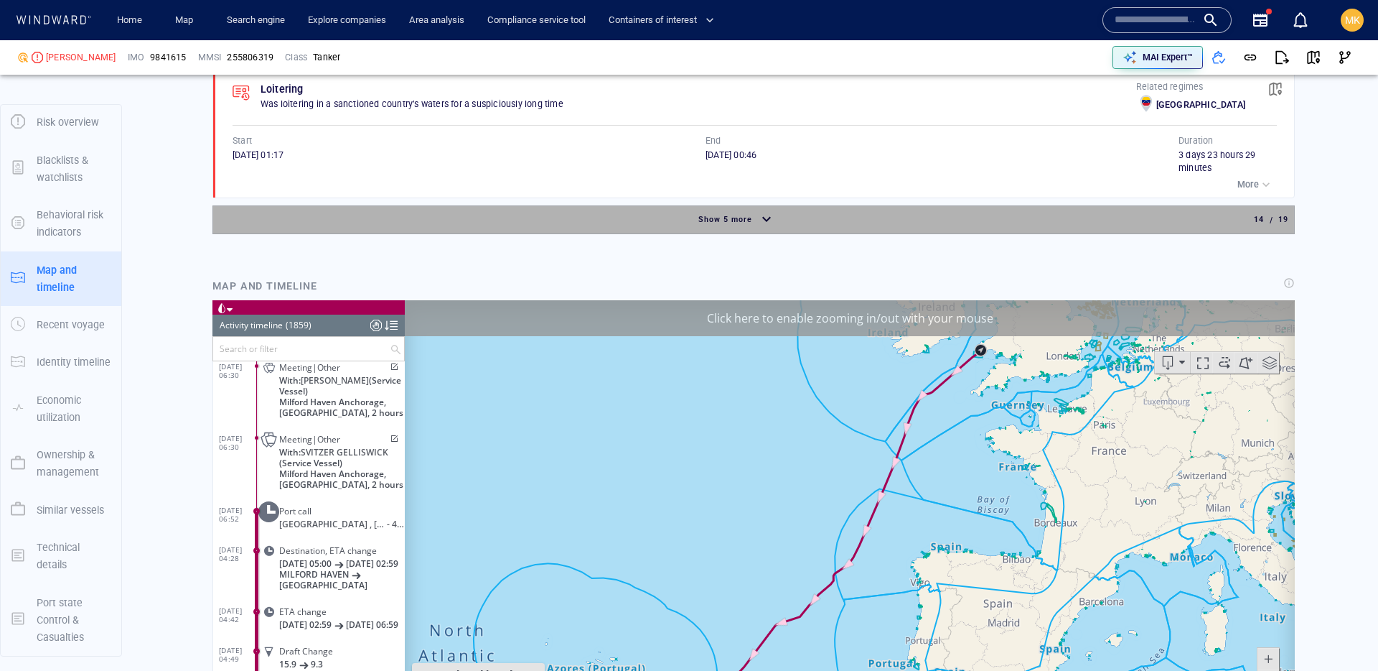
click at [800, 219] on div "Show 5 more" at bounding box center [736, 219] width 1041 height 25
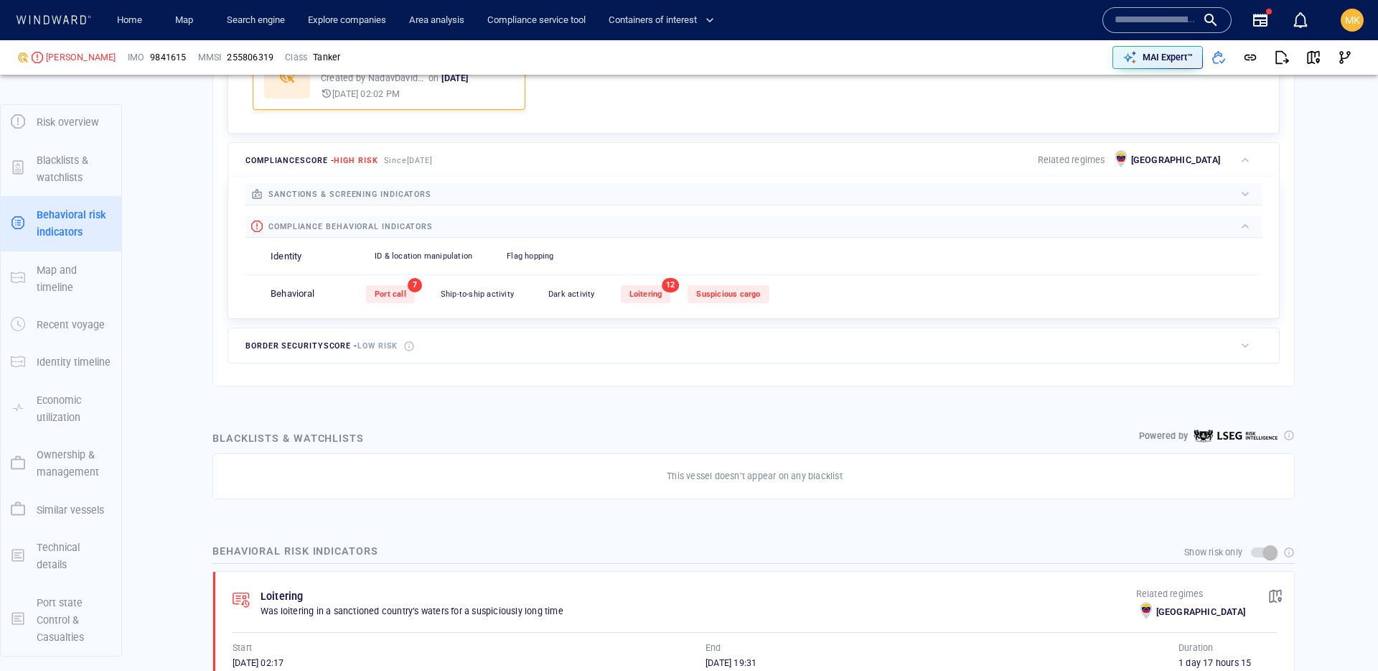
scroll to position [37, 0]
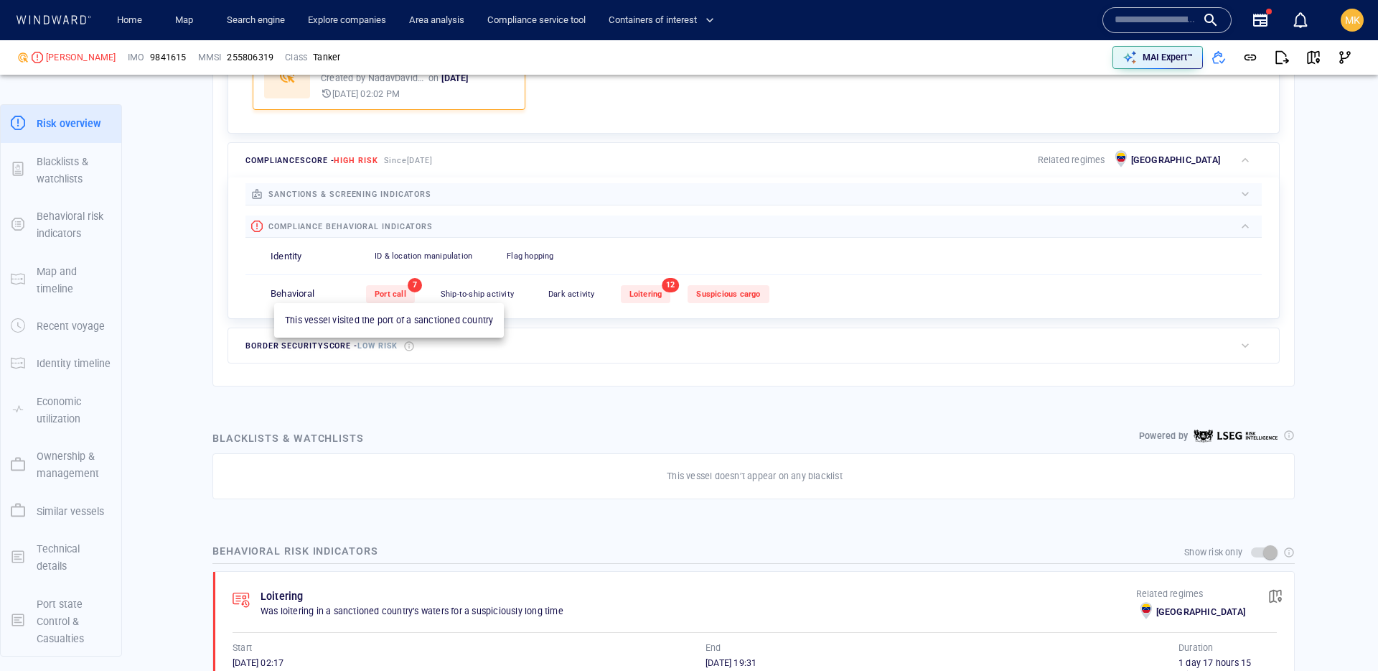
click at [391, 299] on div "Port call" at bounding box center [390, 294] width 49 height 18
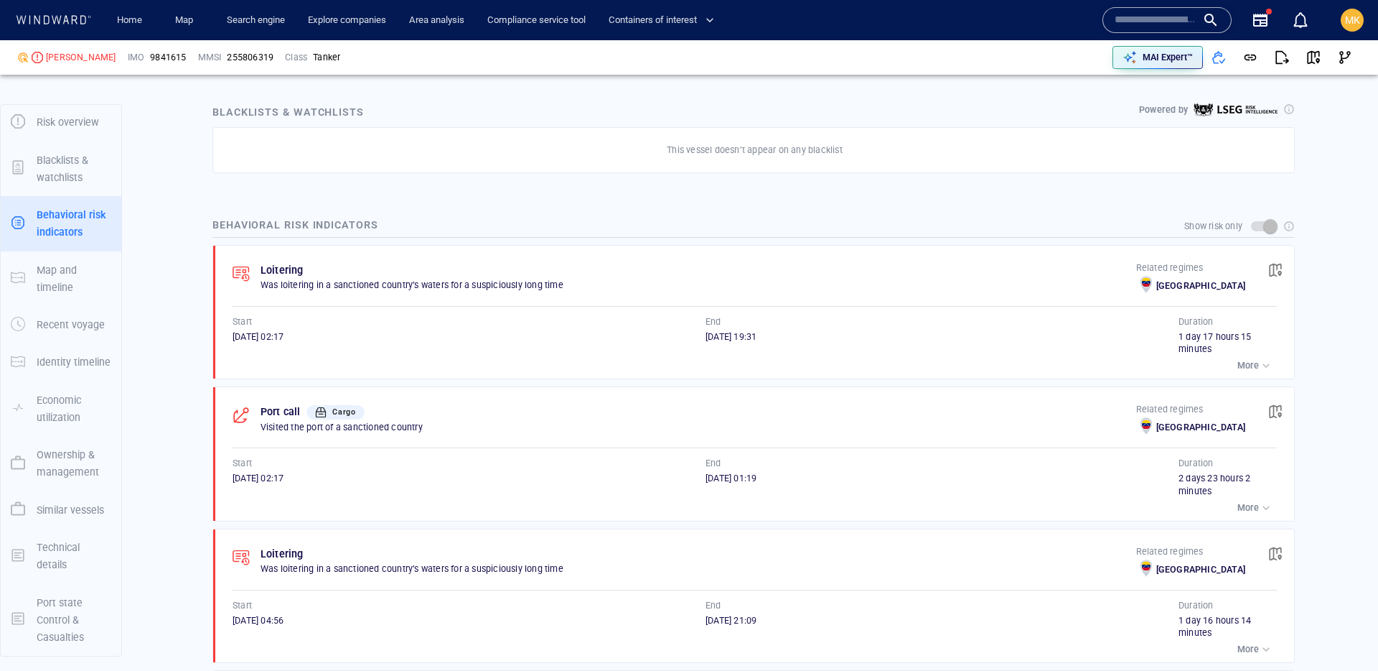
scroll to position [868, 0]
